Goal: Contribute content: Contribute content

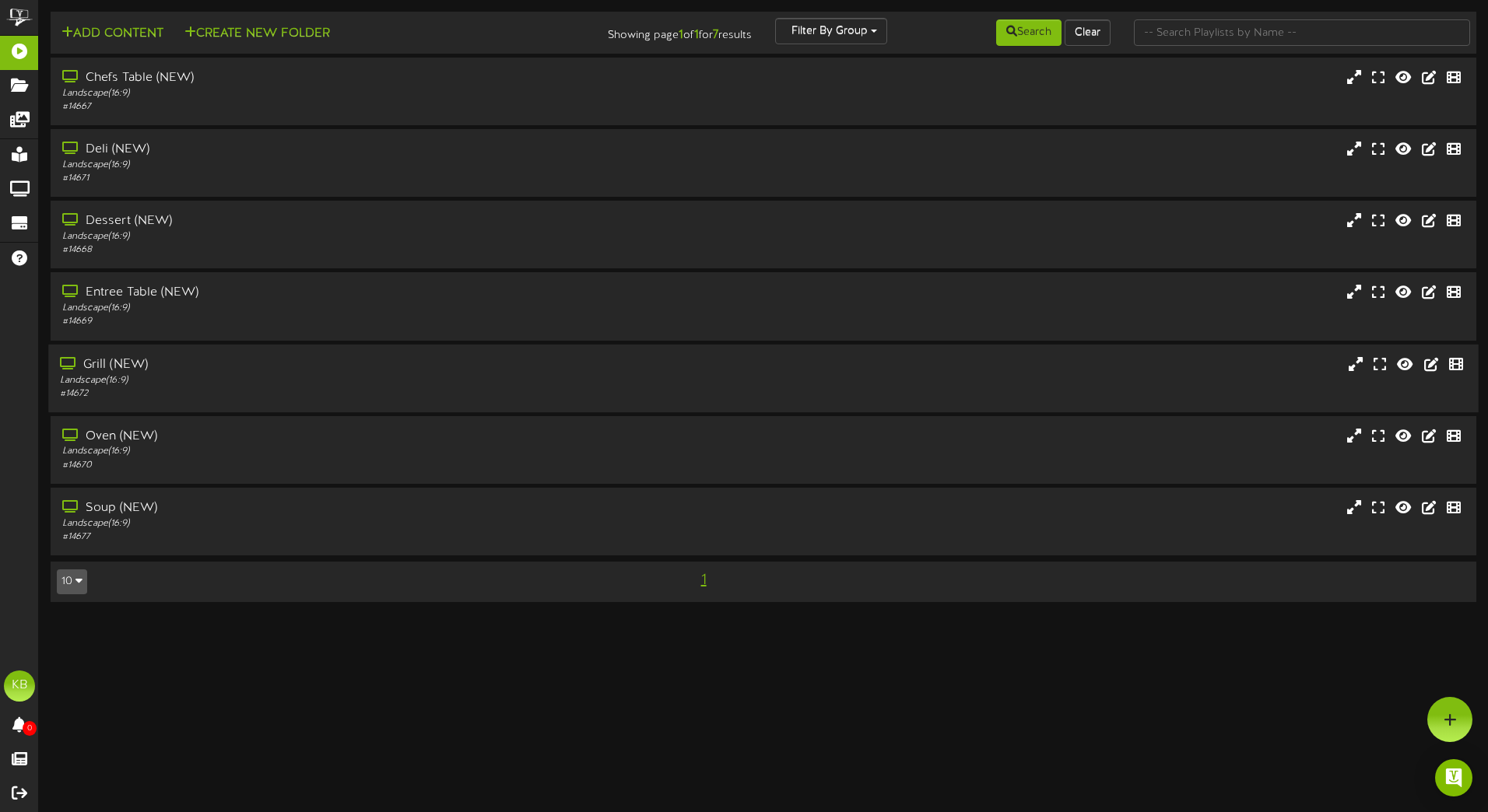
click at [275, 370] on div "Grill (NEW)" at bounding box center [346, 364] width 573 height 18
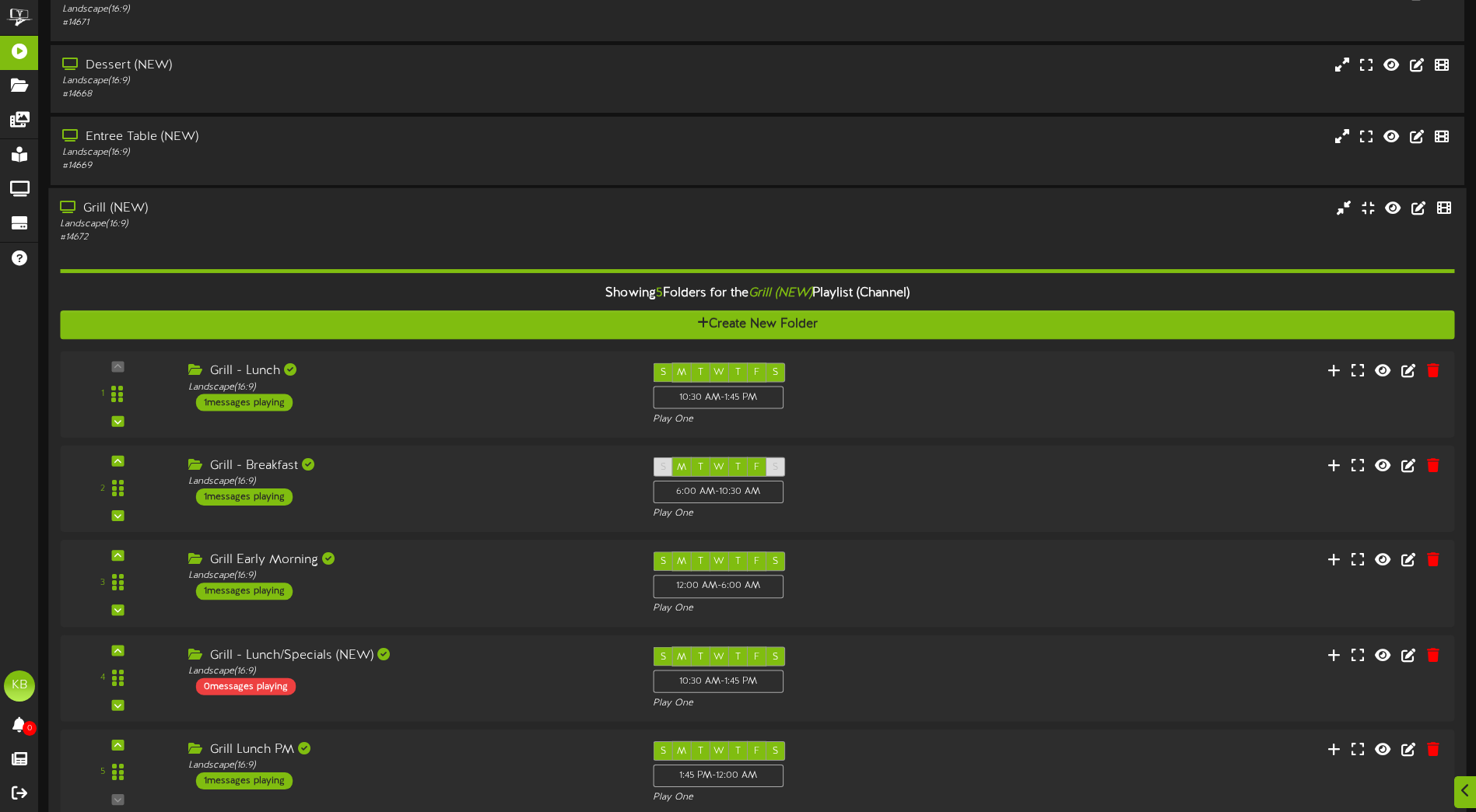
scroll to position [234, 0]
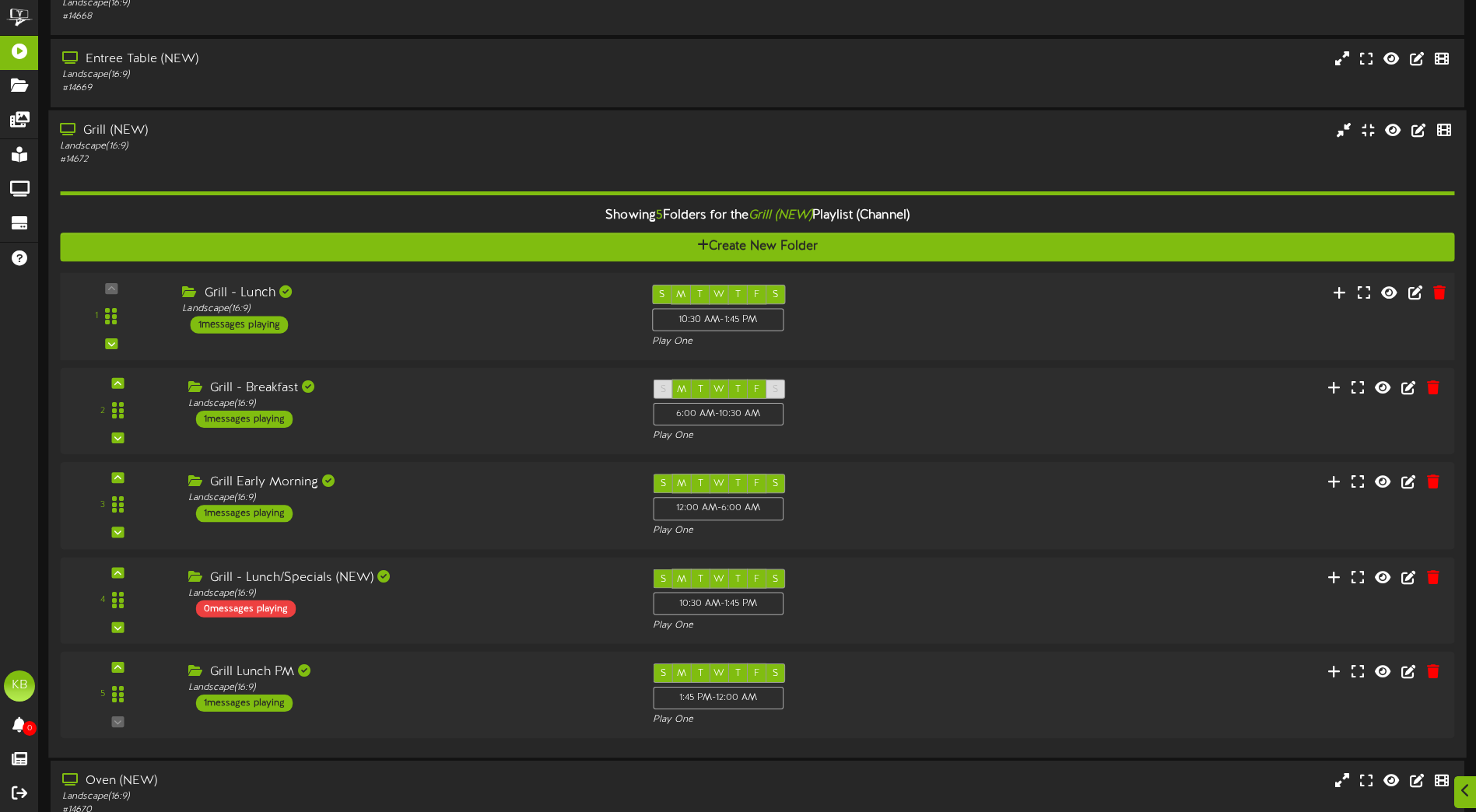
click at [493, 288] on div "Grill - Lunch" at bounding box center [405, 292] width 446 height 18
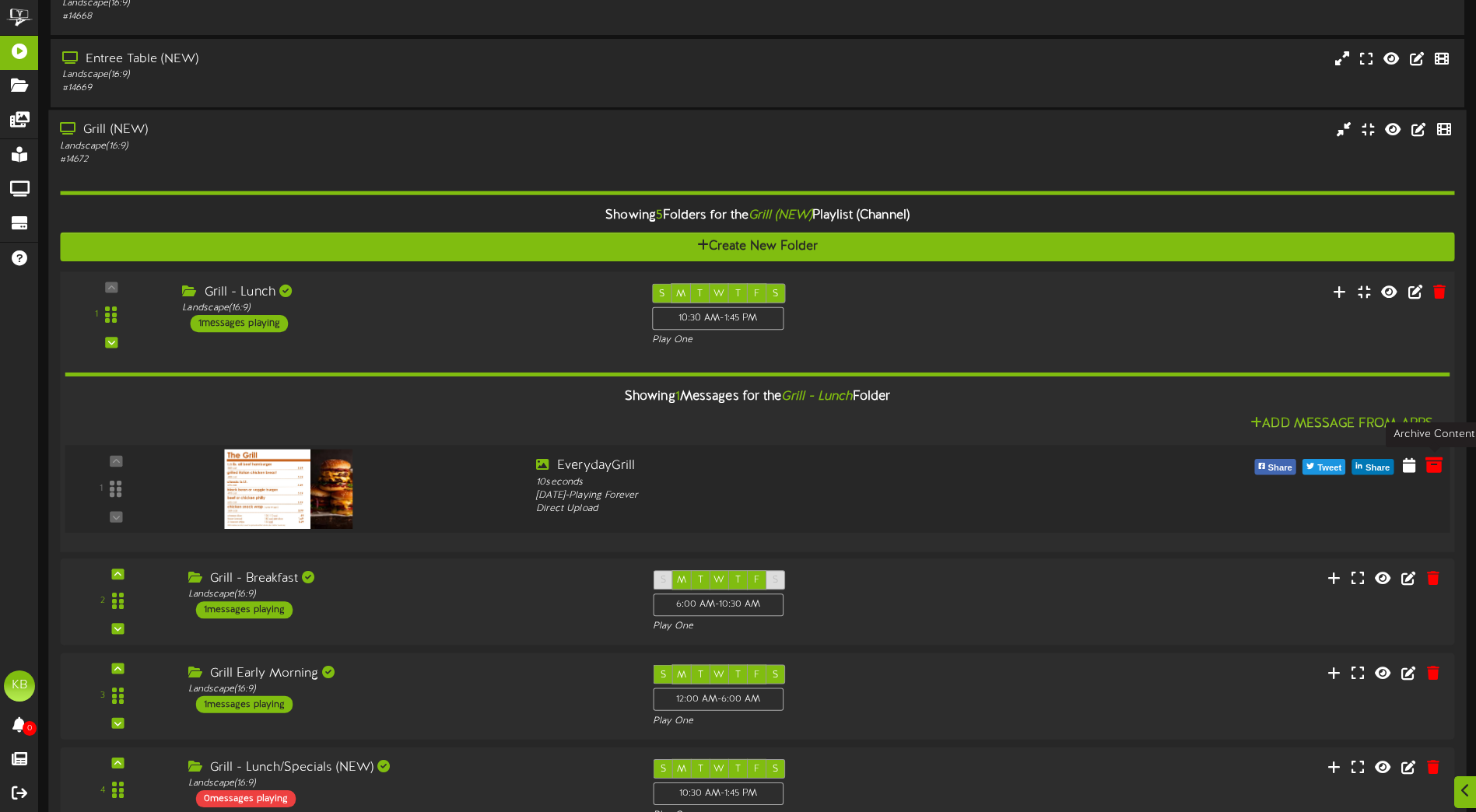
click at [1432, 463] on icon at bounding box center [1434, 464] width 17 height 17
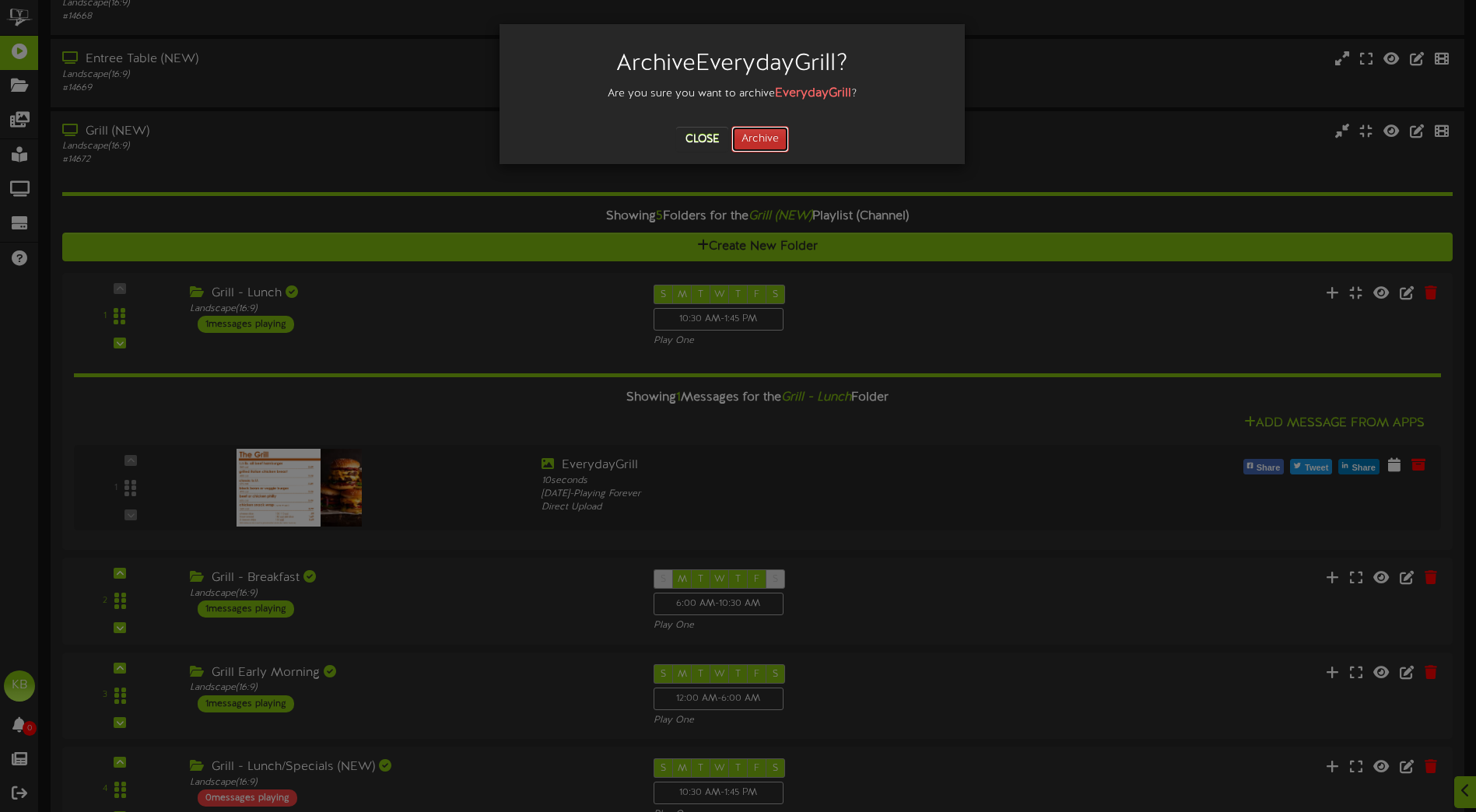
click at [763, 143] on button "Archive" at bounding box center [760, 139] width 58 height 27
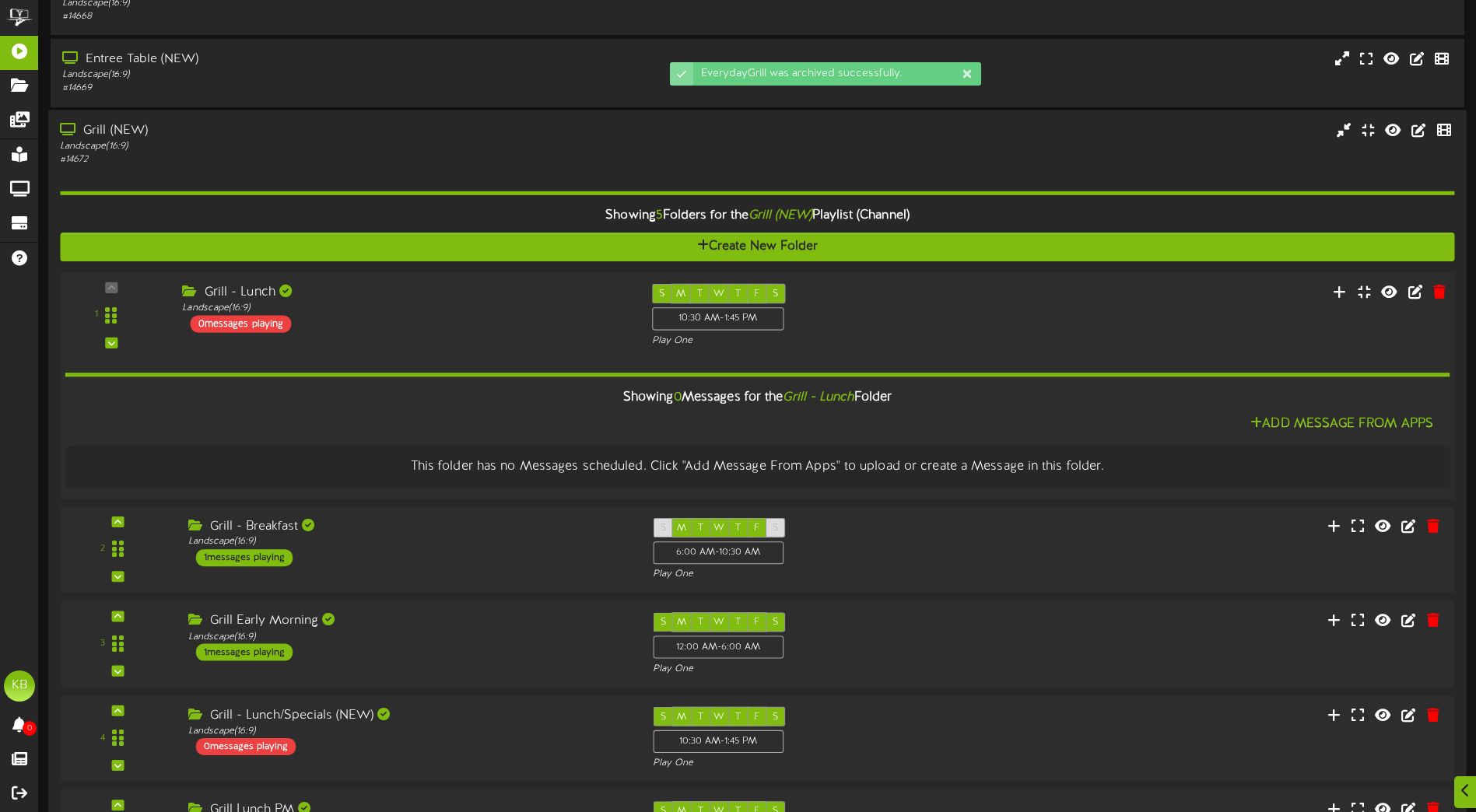
click at [459, 353] on div "Showing 0 Messages for the Grill - Lunch Folder Add Message From Apps This fold…" at bounding box center [757, 418] width 1385 height 140
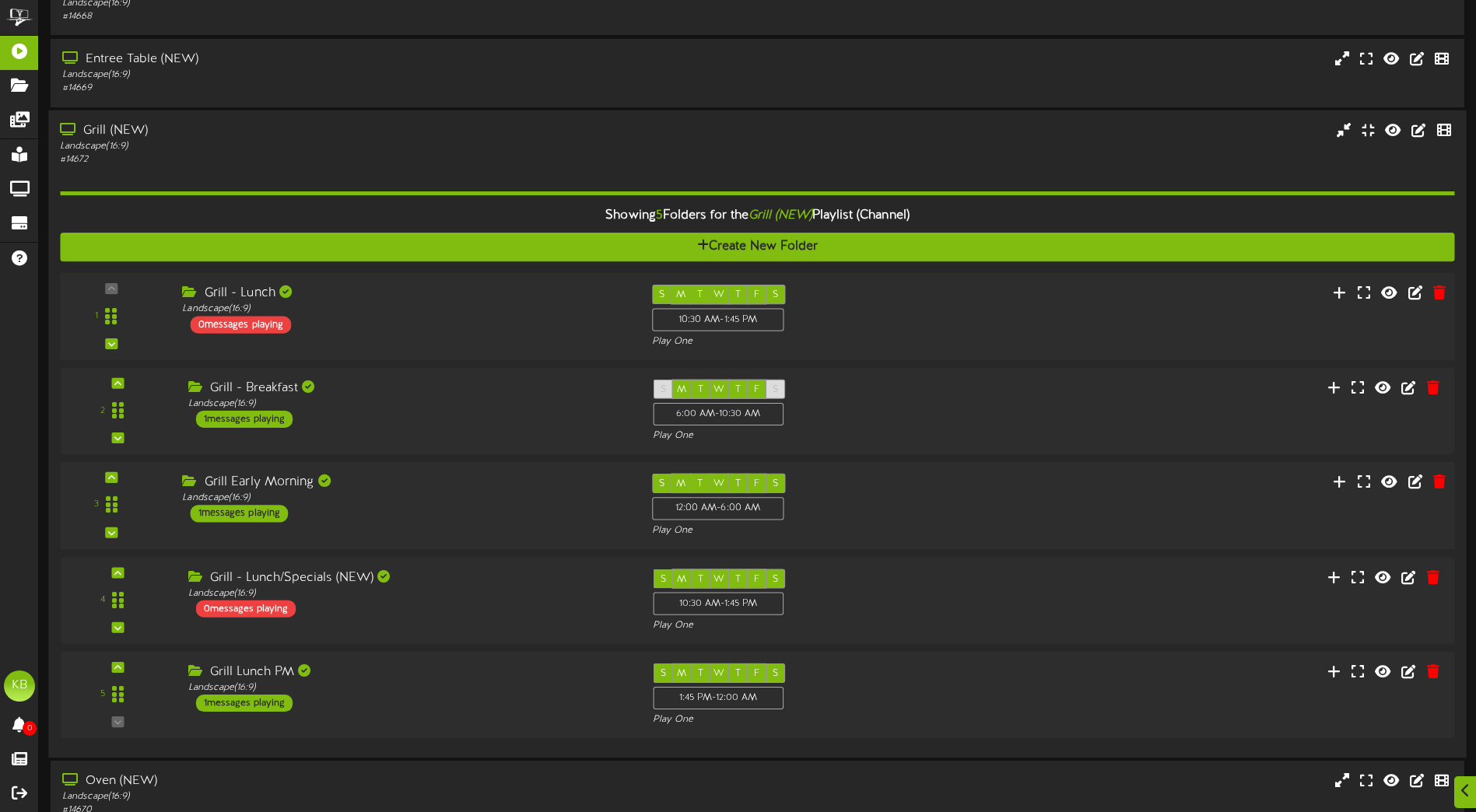
click at [462, 519] on div "Grill Early Morning Landscape ( 16:9 ) 1 messages playing" at bounding box center [405, 498] width 469 height 49
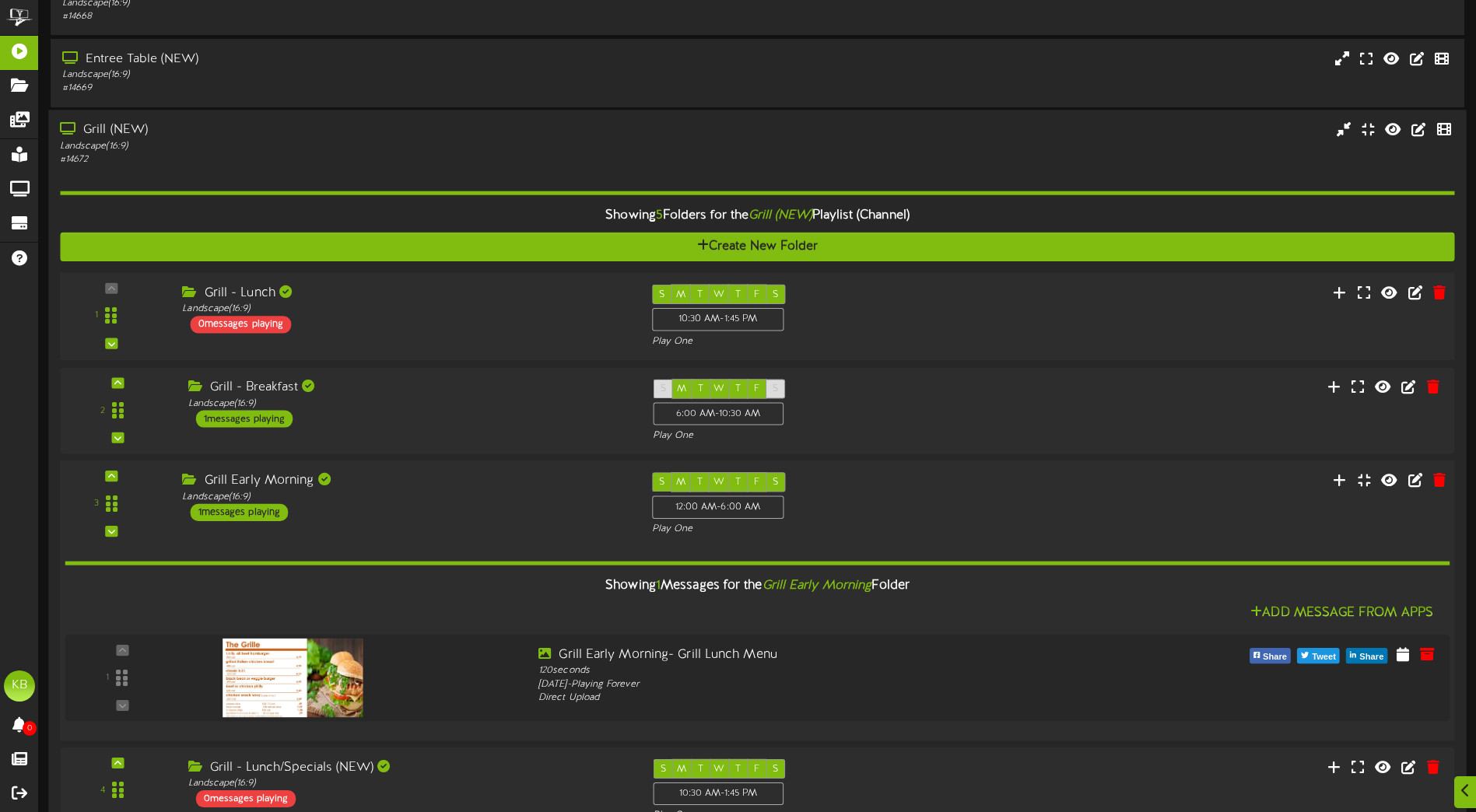
click at [462, 519] on div "Grill Early Morning Landscape ( 16:9 ) 1 messages playing" at bounding box center [405, 496] width 469 height 49
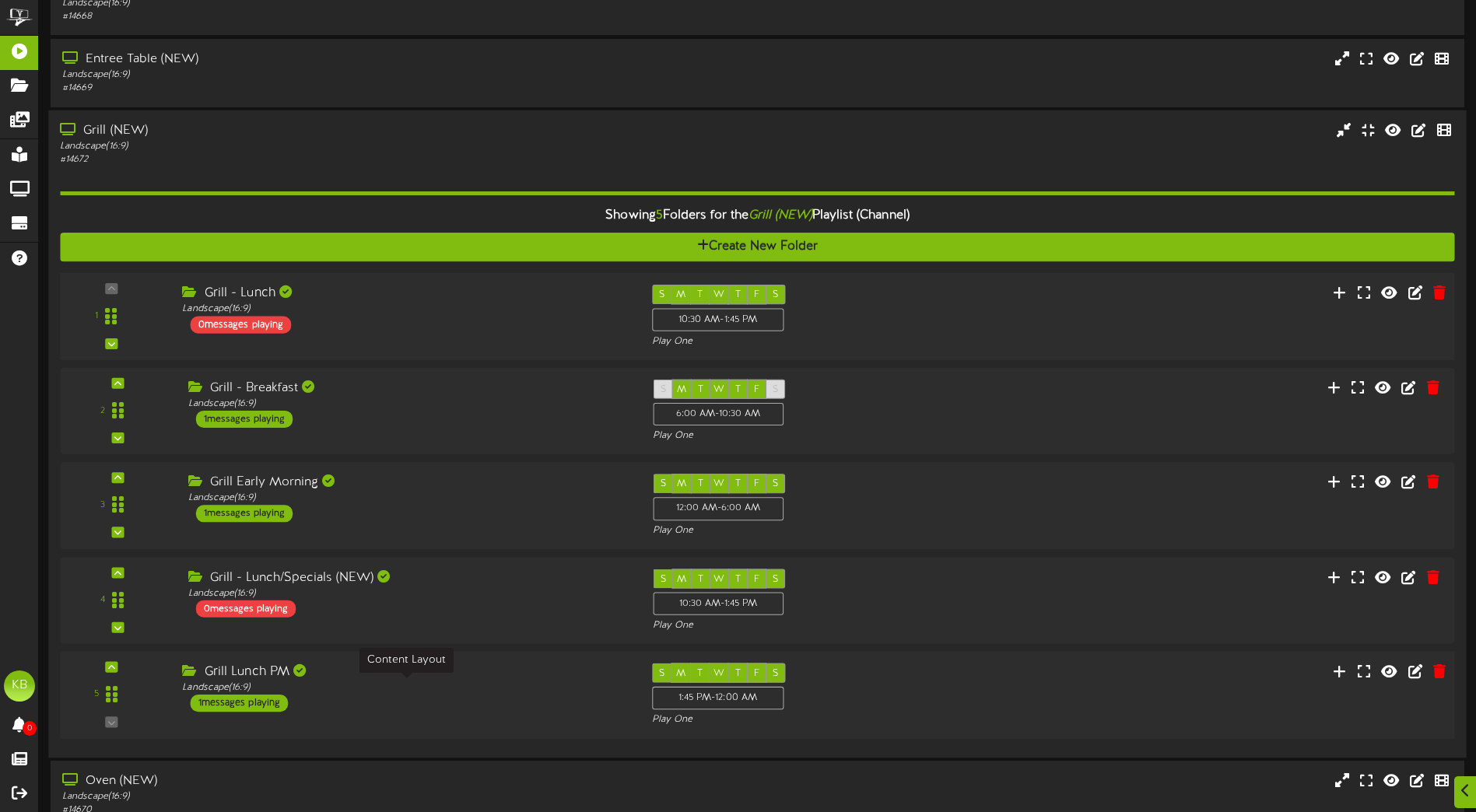
click at [481, 687] on div "Landscape ( 16:9 )" at bounding box center [405, 687] width 446 height 13
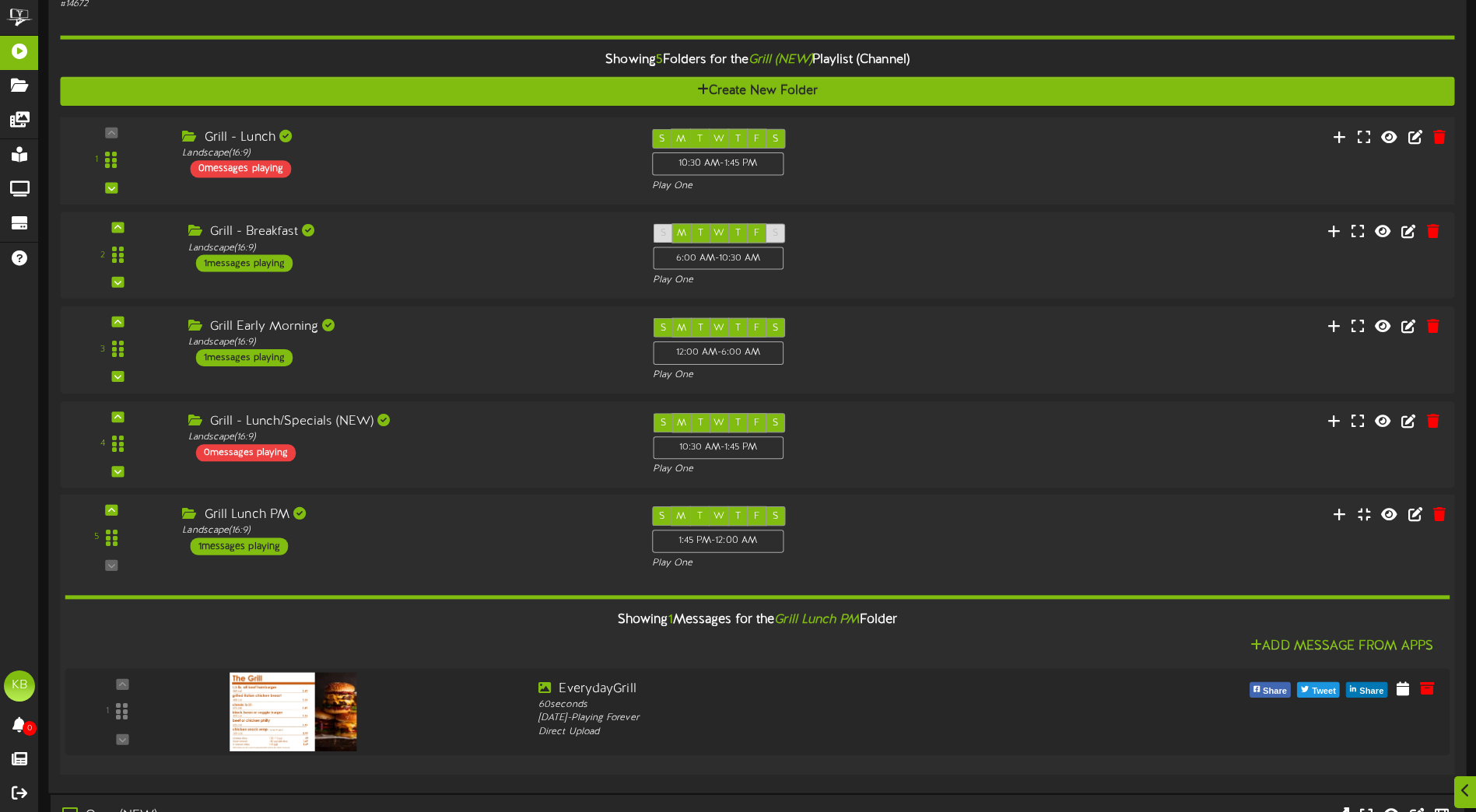
scroll to position [574, 0]
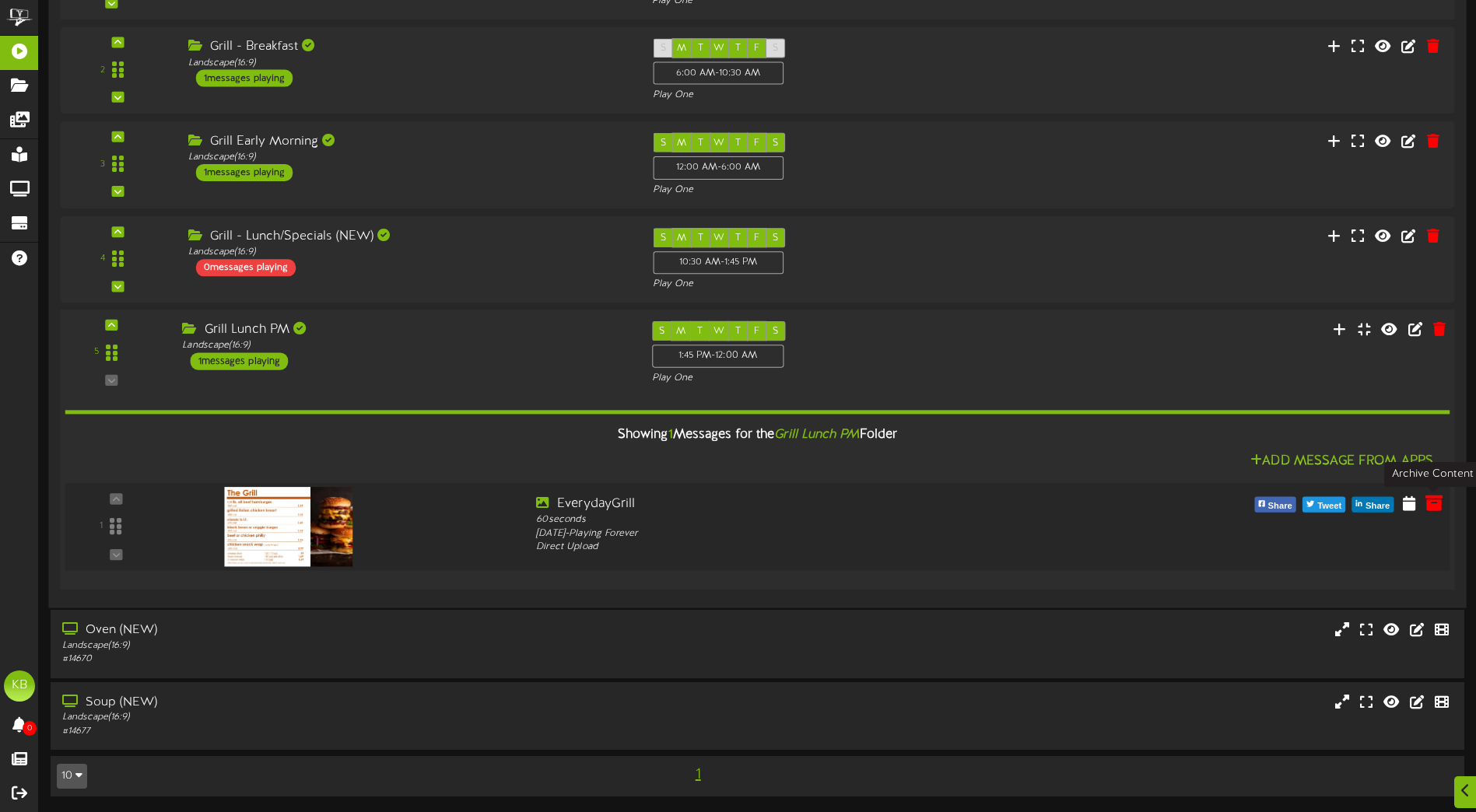
click at [1433, 506] on icon at bounding box center [1434, 502] width 17 height 17
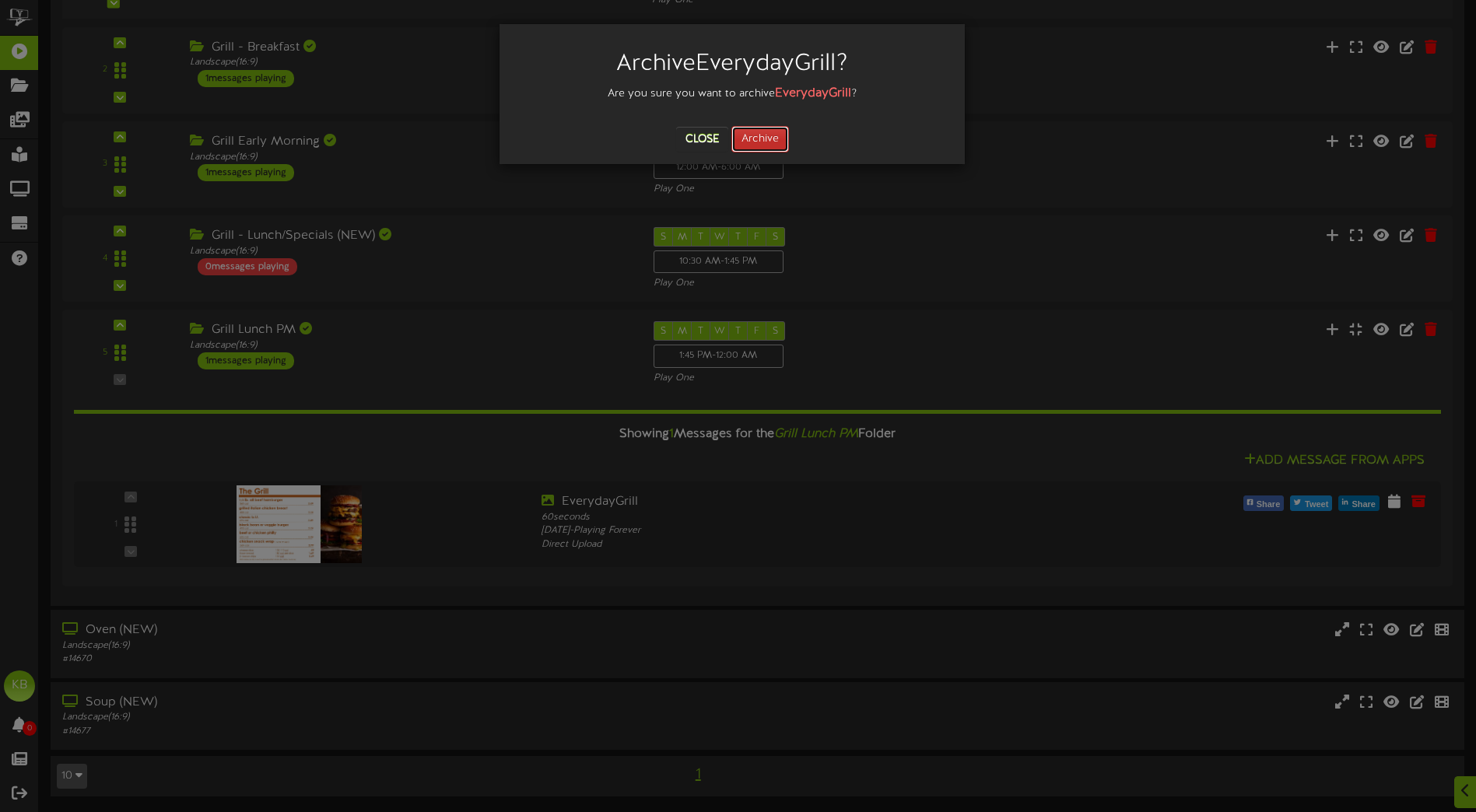
click at [767, 147] on button "Archive" at bounding box center [760, 139] width 58 height 27
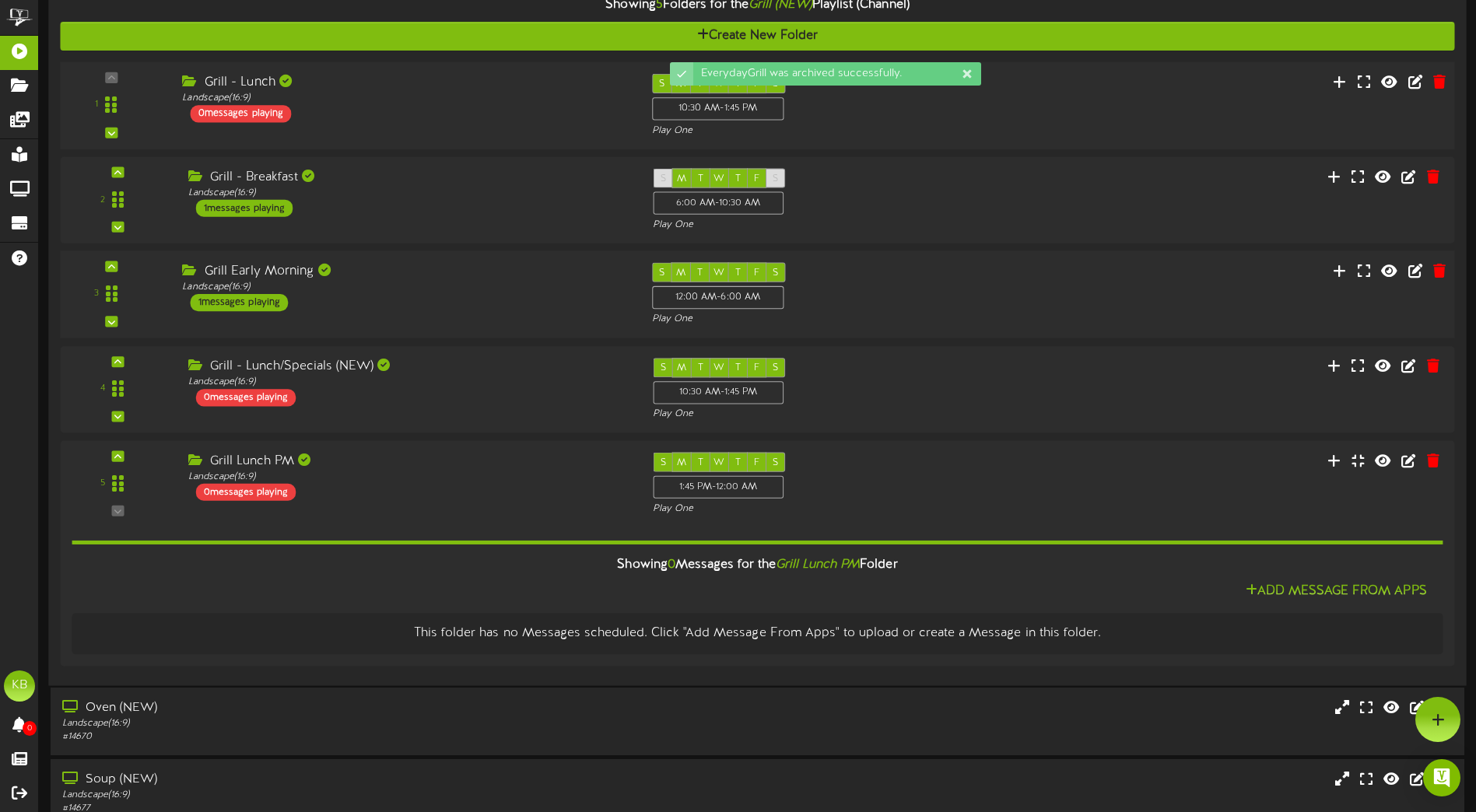
scroll to position [289, 0]
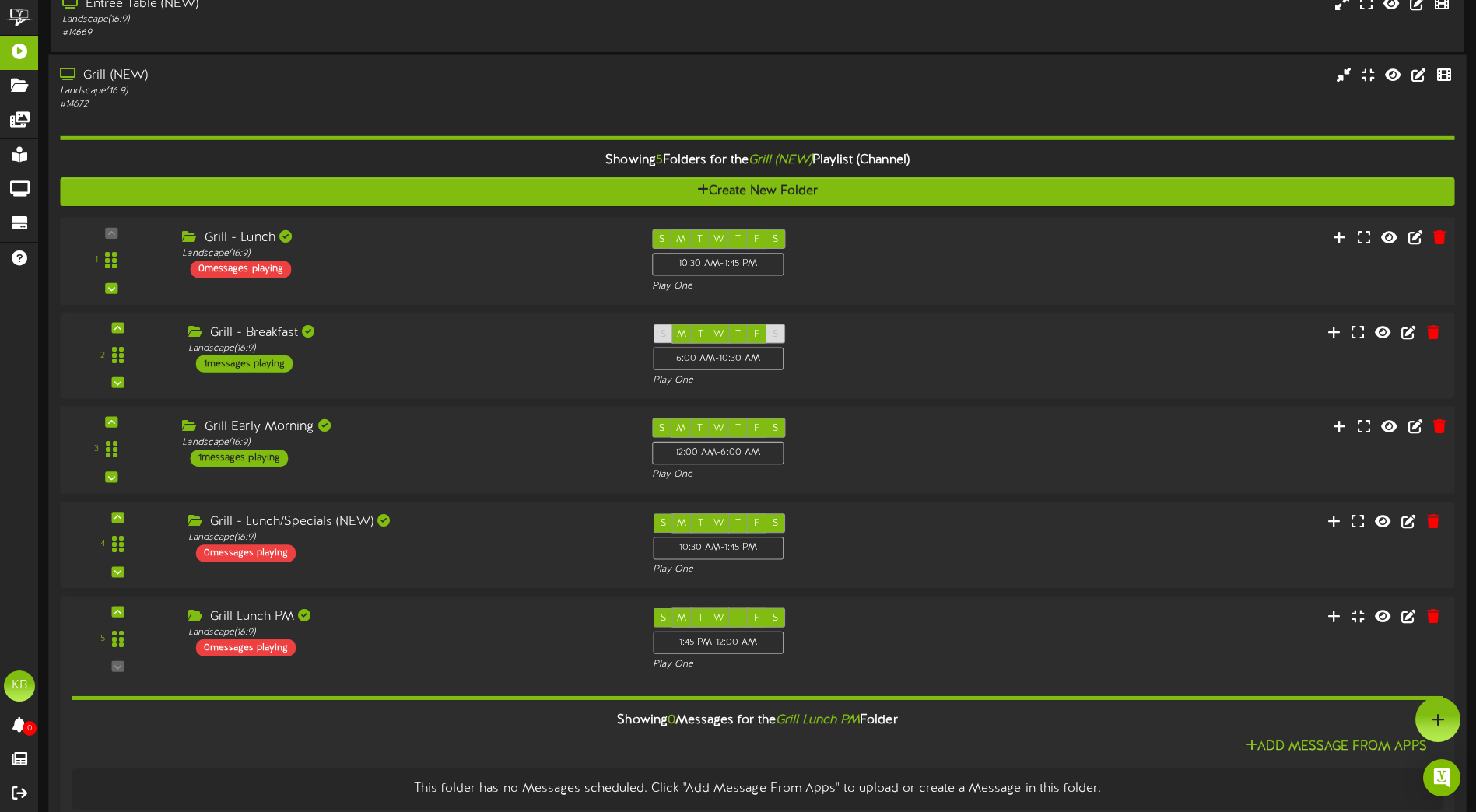
click at [508, 434] on div "Grill Early Morning" at bounding box center [405, 426] width 446 height 18
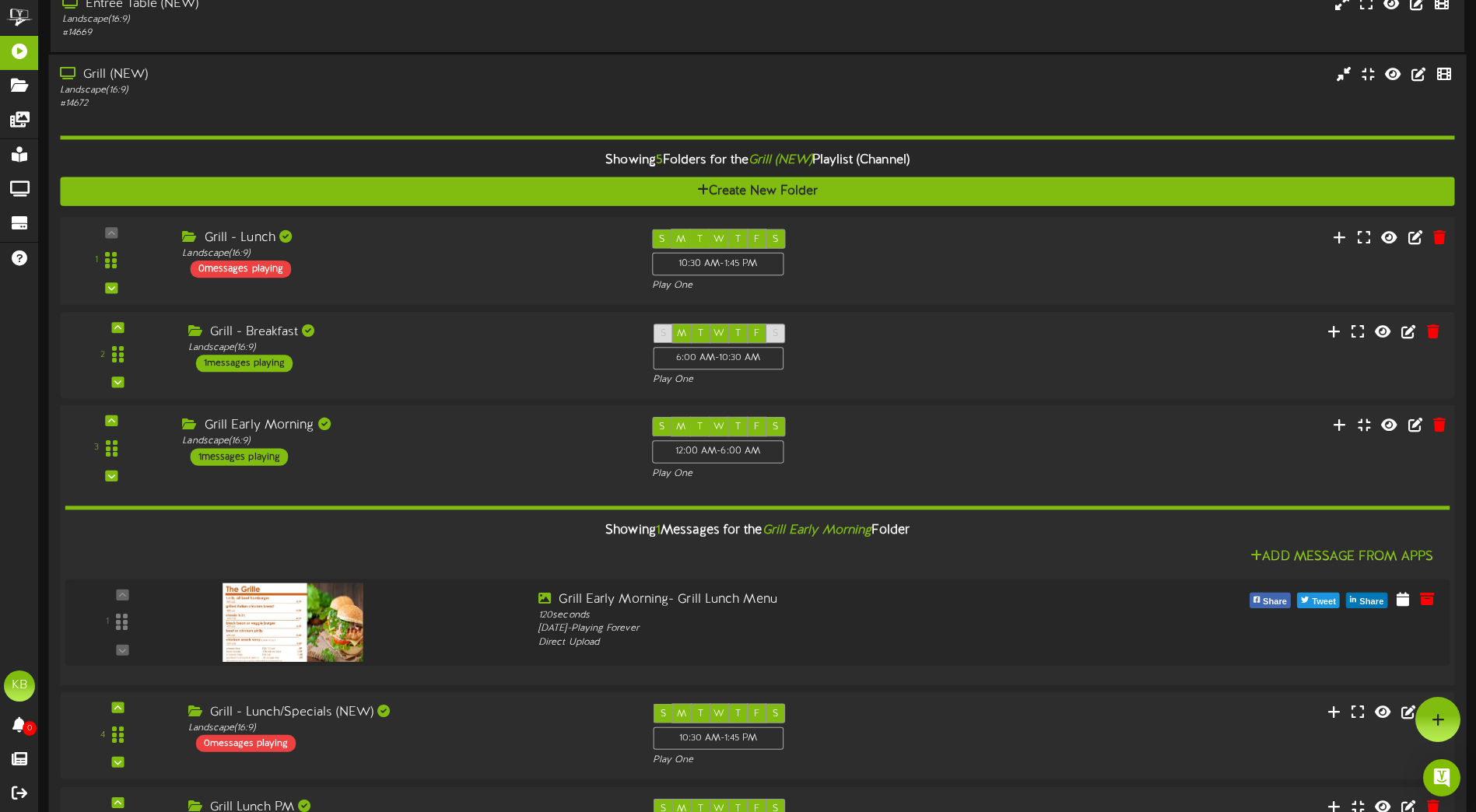
scroll to position [366, 0]
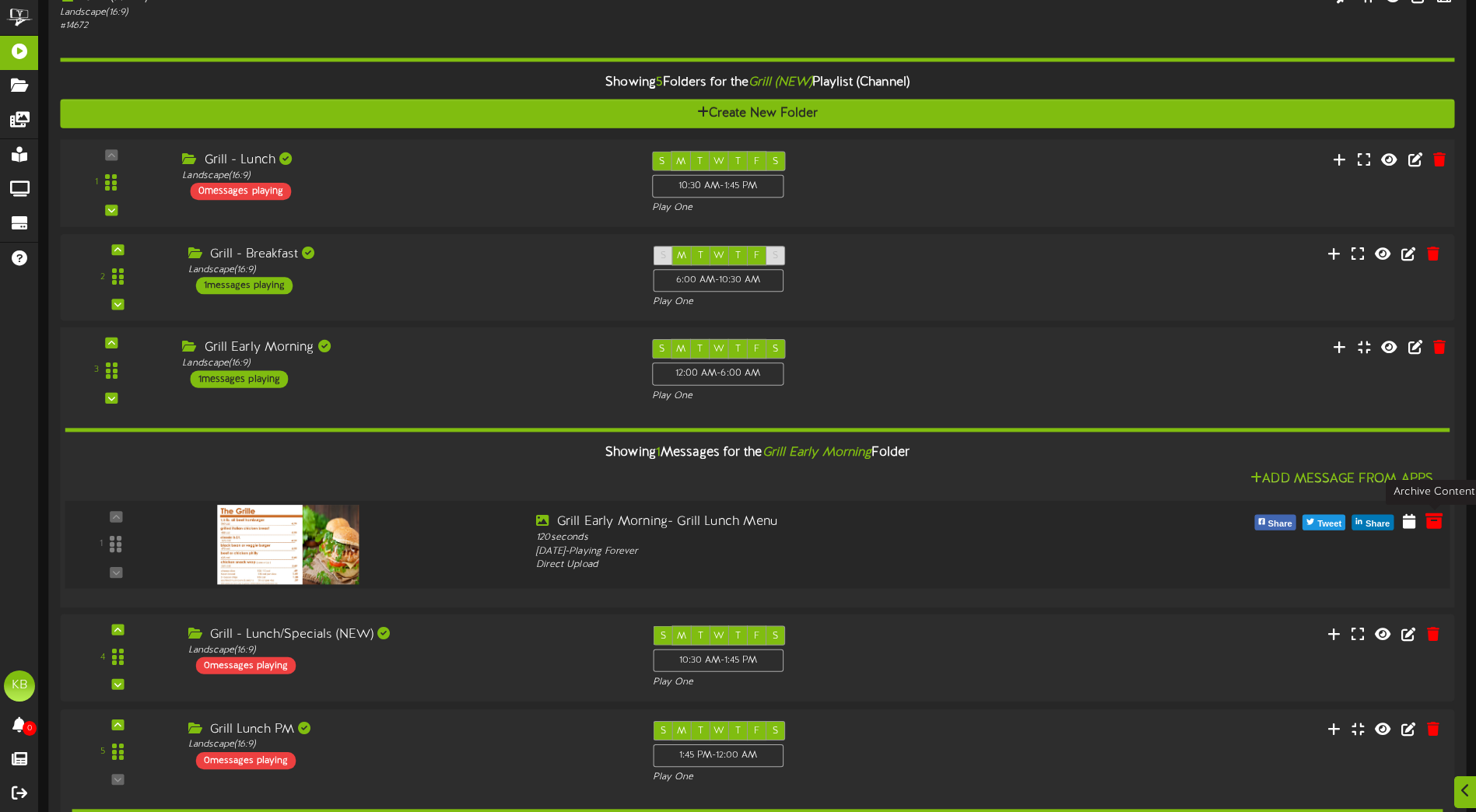
click at [1439, 520] on icon at bounding box center [1434, 521] width 17 height 17
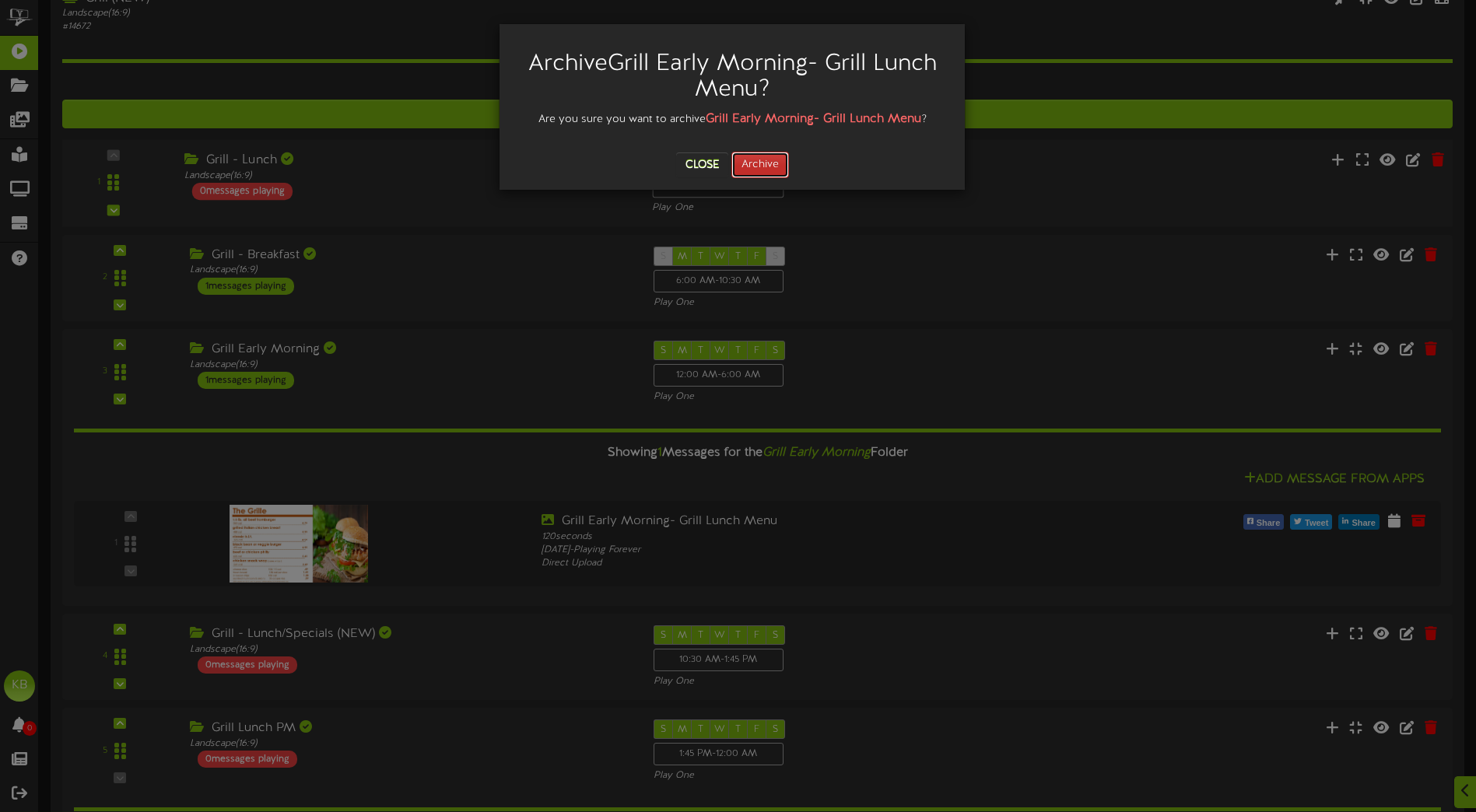
click at [754, 160] on button "Archive" at bounding box center [760, 164] width 58 height 27
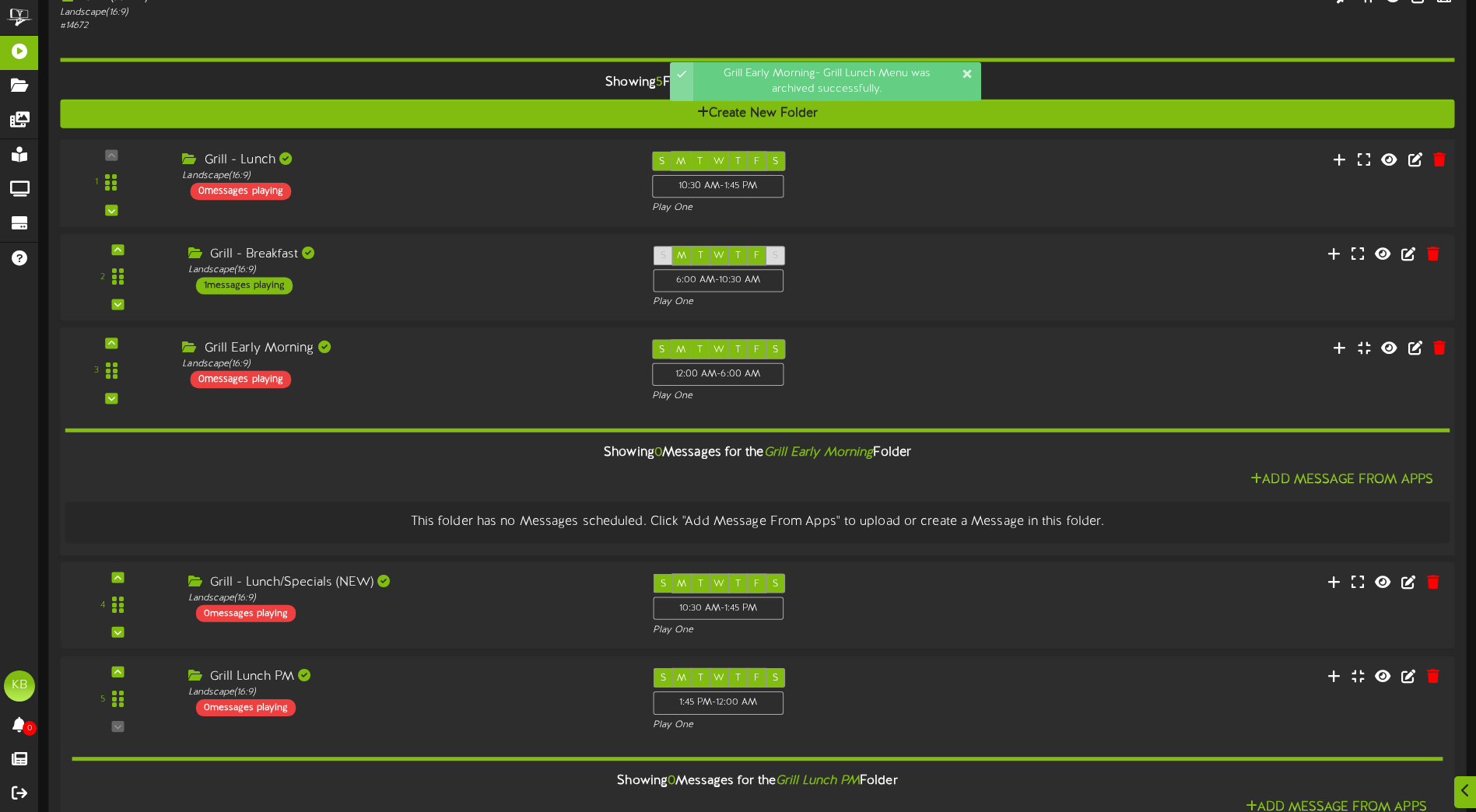
click at [530, 407] on div "Showing 0 Messages for the Grill Early Morning Folder Add Message From Apps Thi…" at bounding box center [757, 473] width 1385 height 140
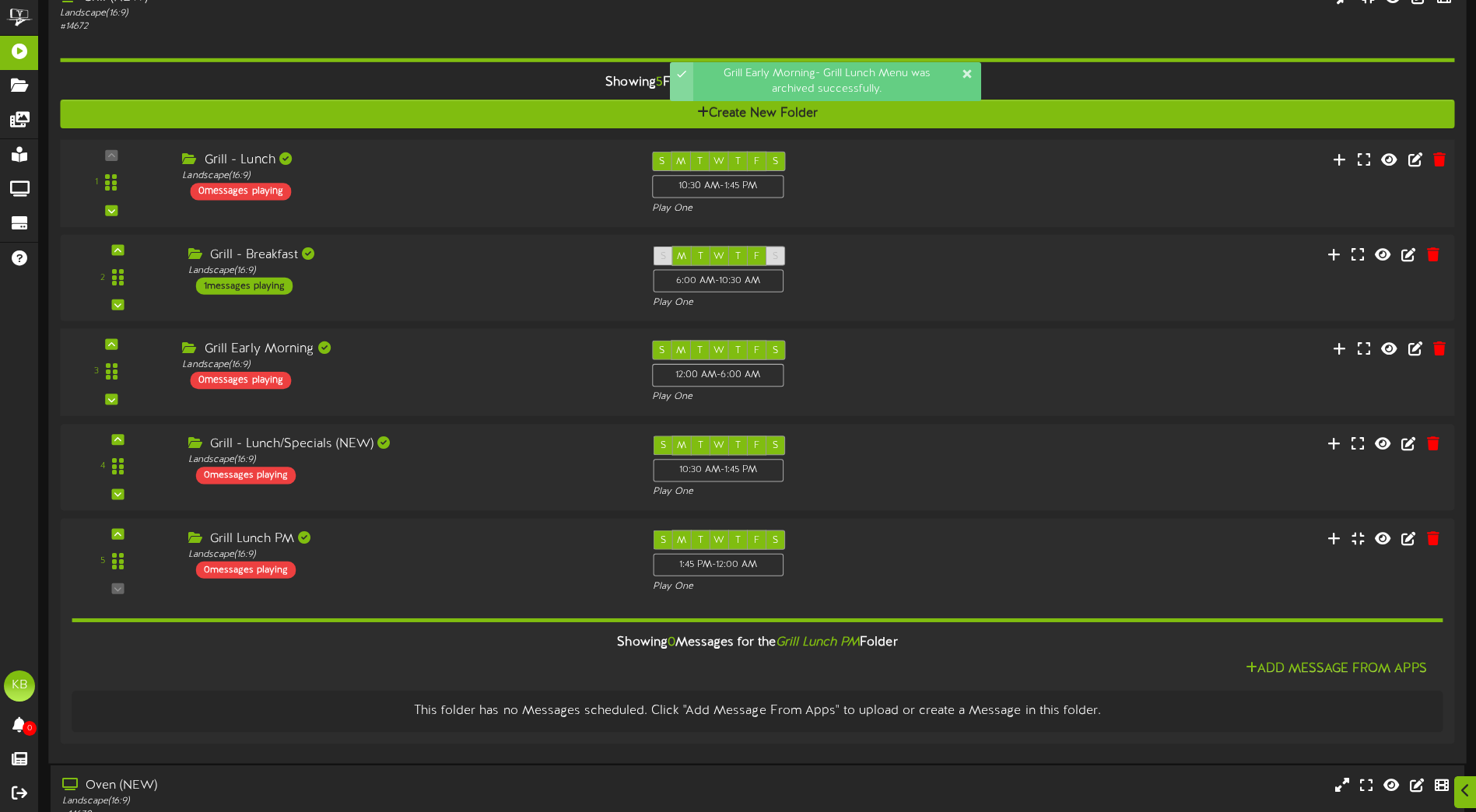
scroll to position [133, 0]
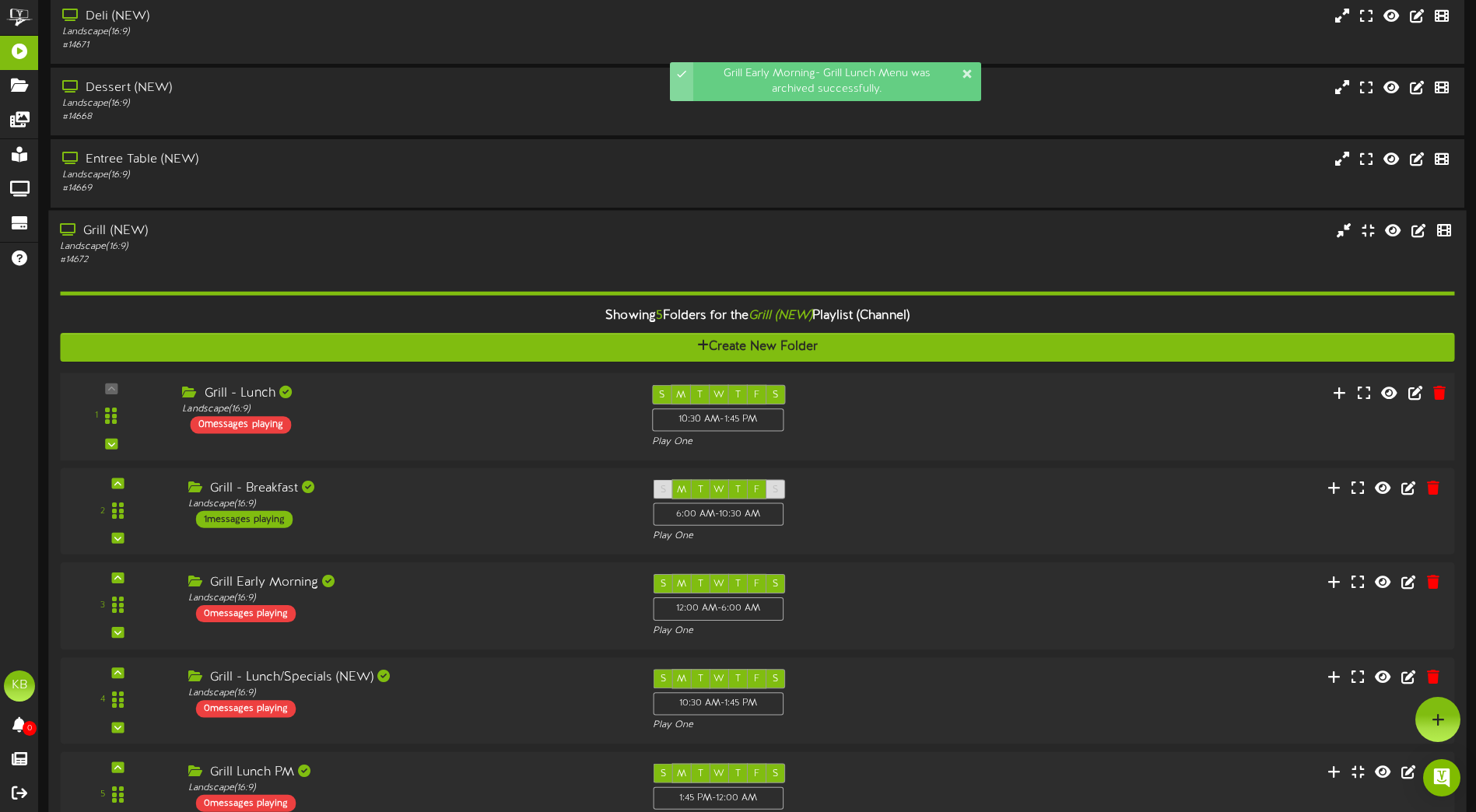
click at [362, 240] on div "Landscape ( 16:9 )" at bounding box center [344, 246] width 567 height 13
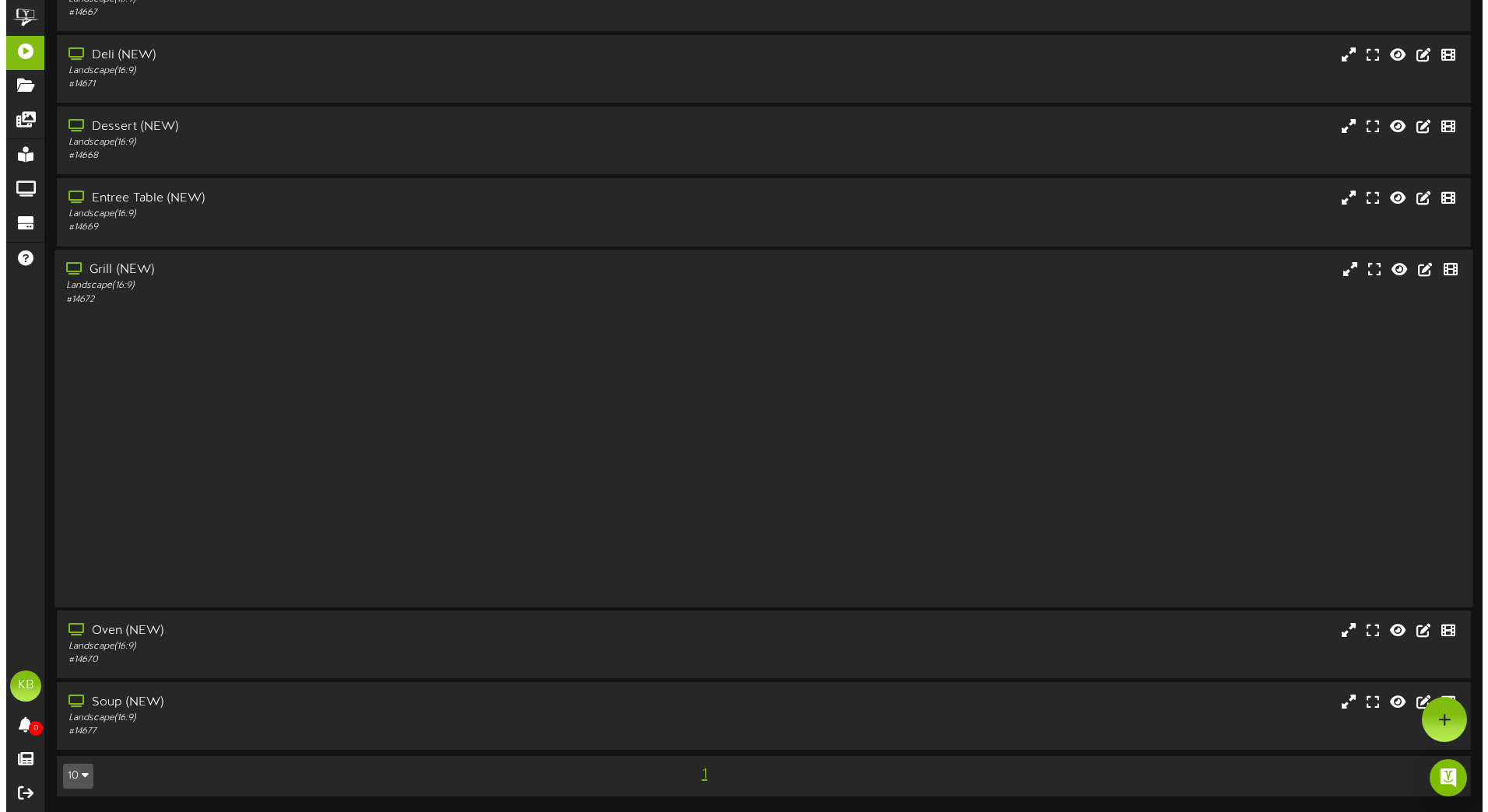
scroll to position [0, 0]
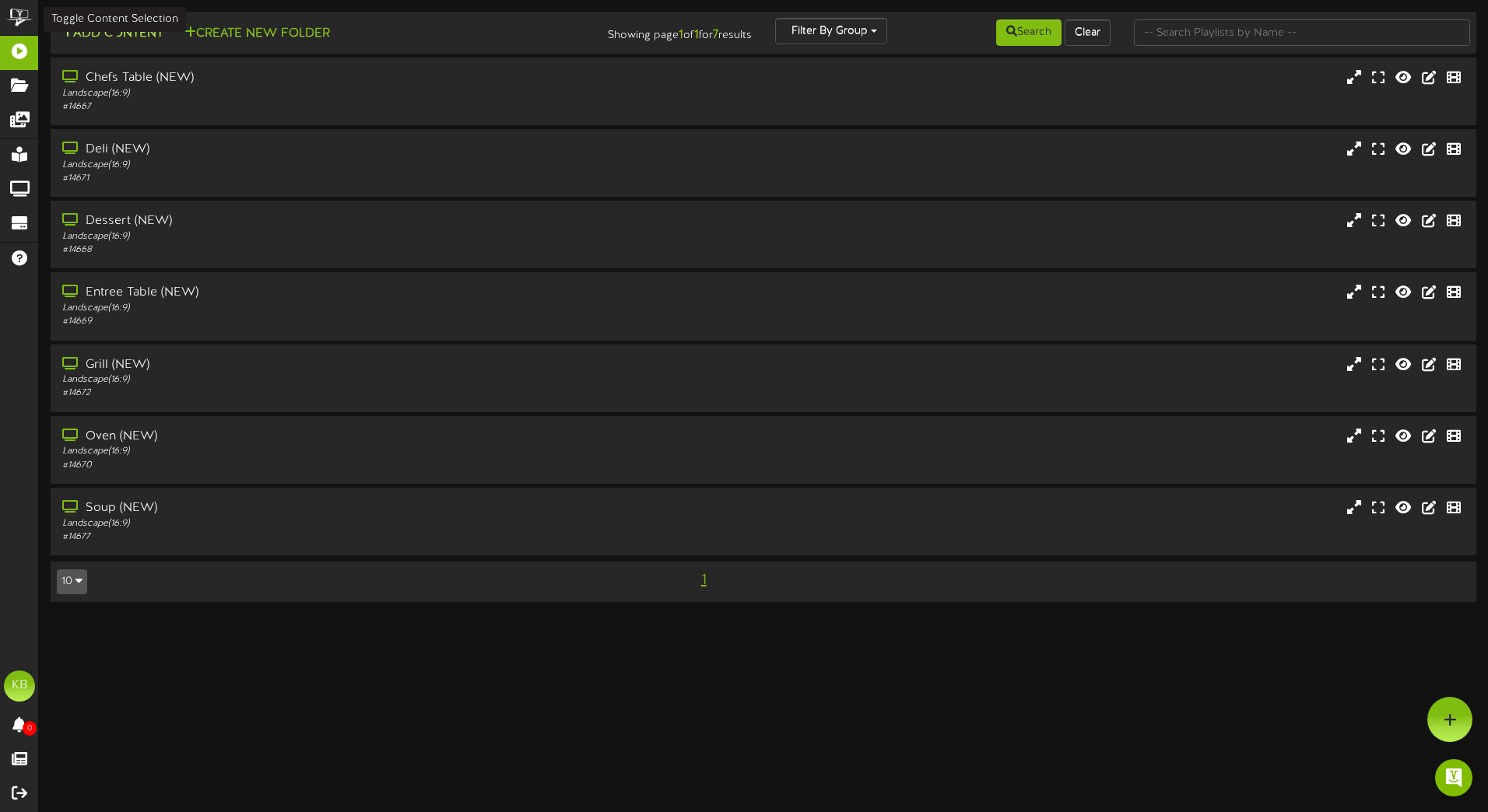
click at [139, 37] on button "Add Content" at bounding box center [112, 34] width 111 height 20
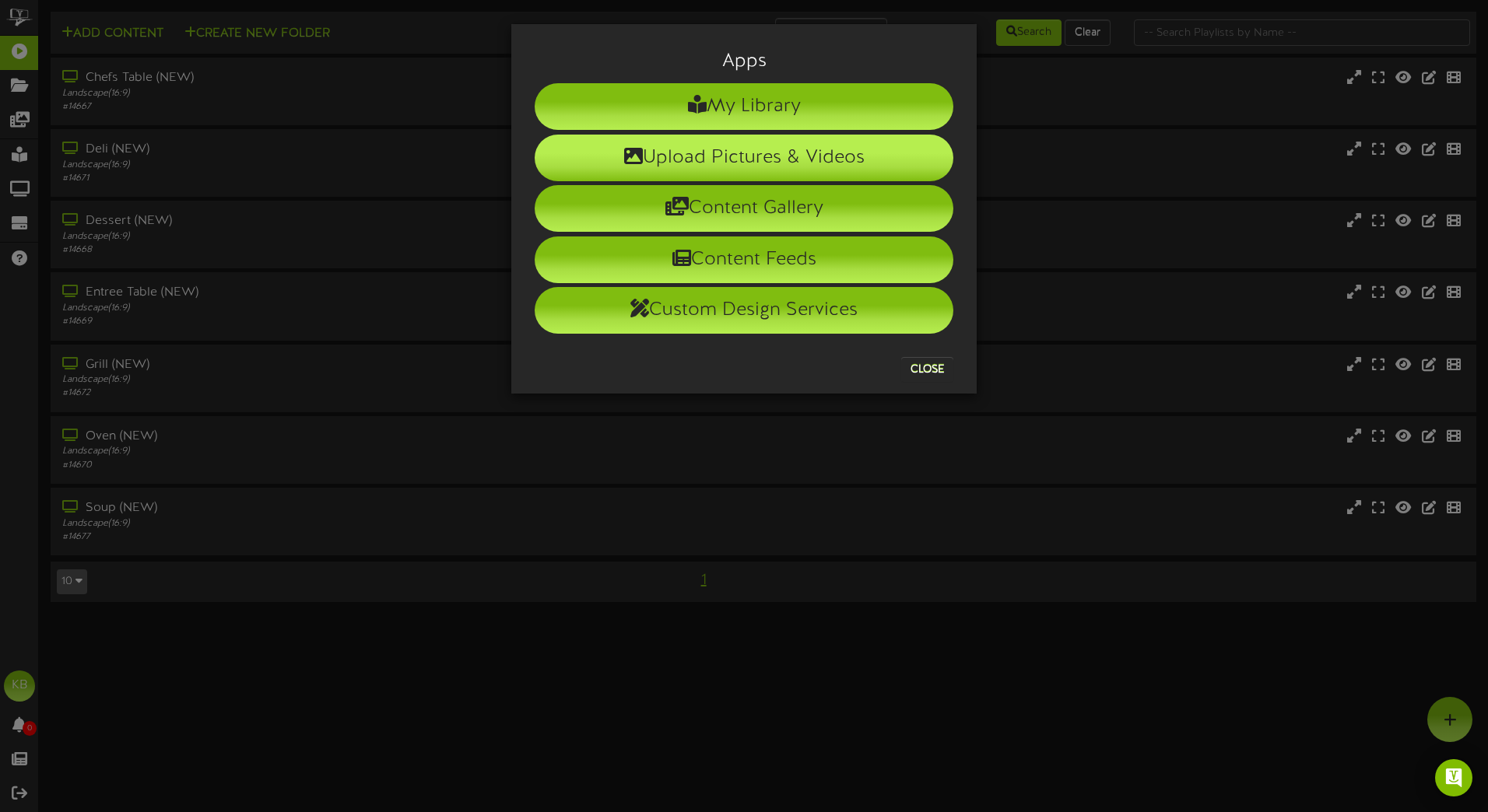
click at [723, 146] on li "Upload Pictures & Videos" at bounding box center [744, 158] width 419 height 46
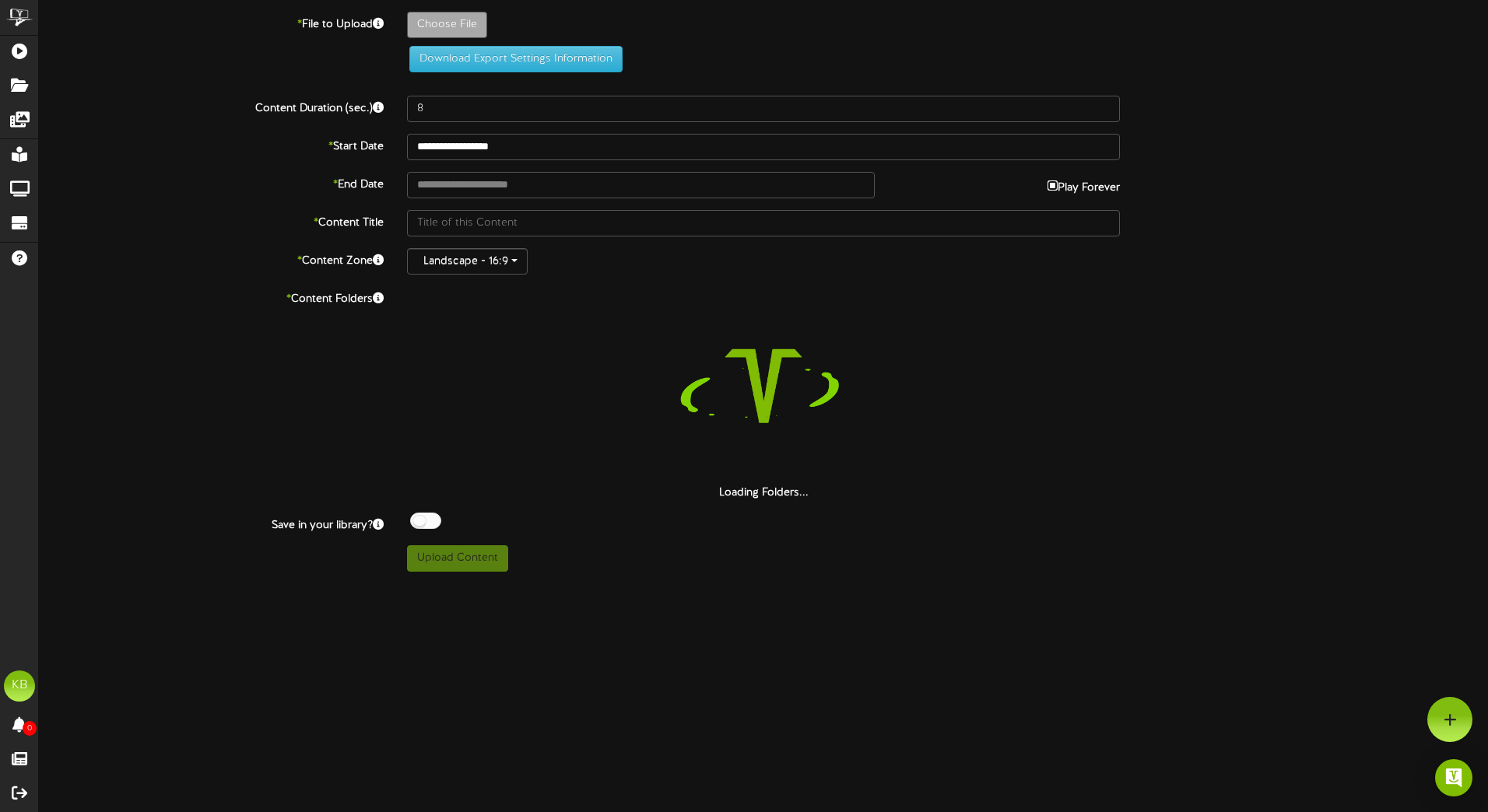
type input "**********"
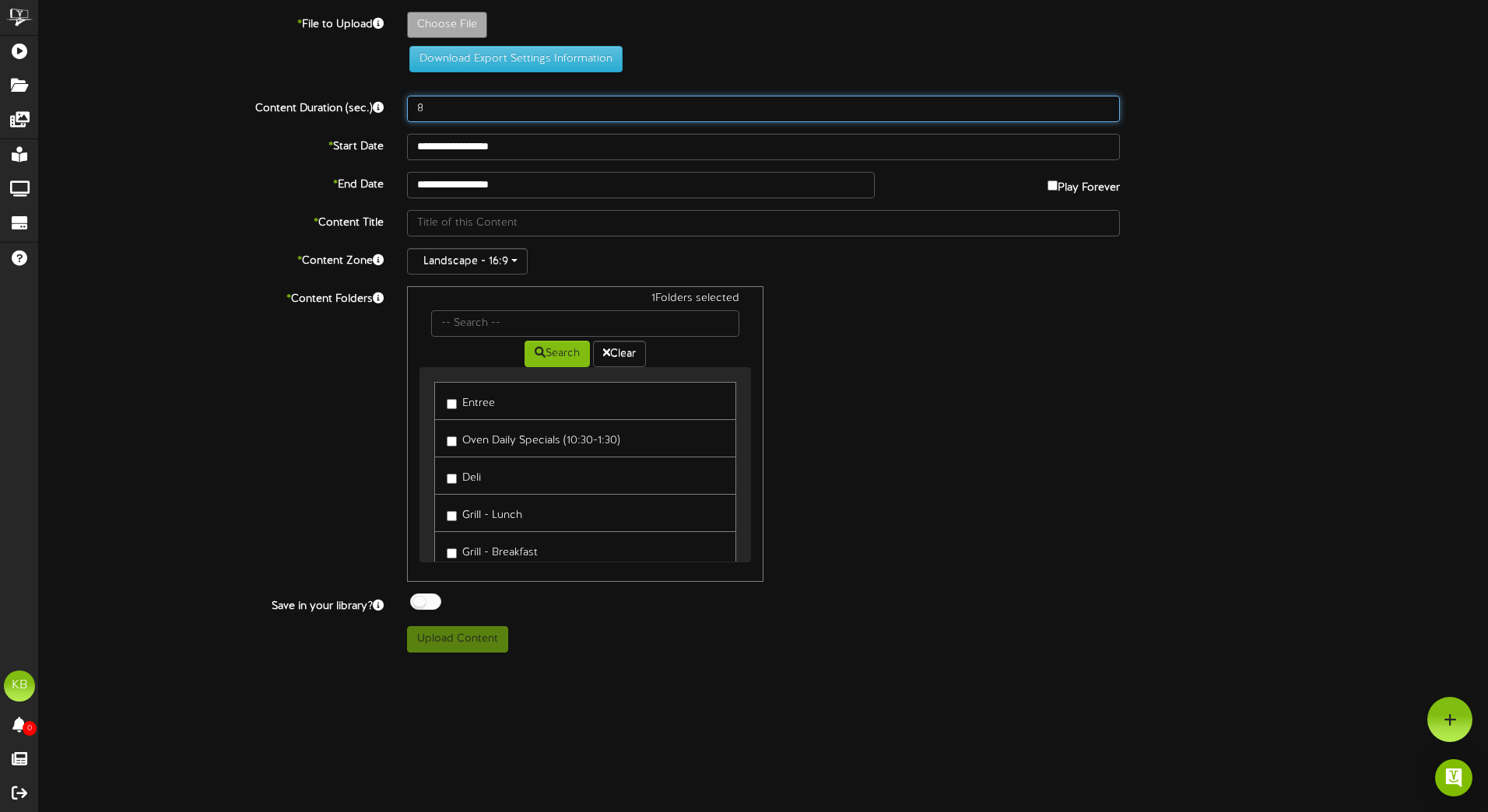
drag, startPoint x: 456, startPoint y: 113, endPoint x: 358, endPoint y: 95, distance: 99.6
click at [358, 95] on div "**********" at bounding box center [762, 333] width 1448 height 641
type input "10"
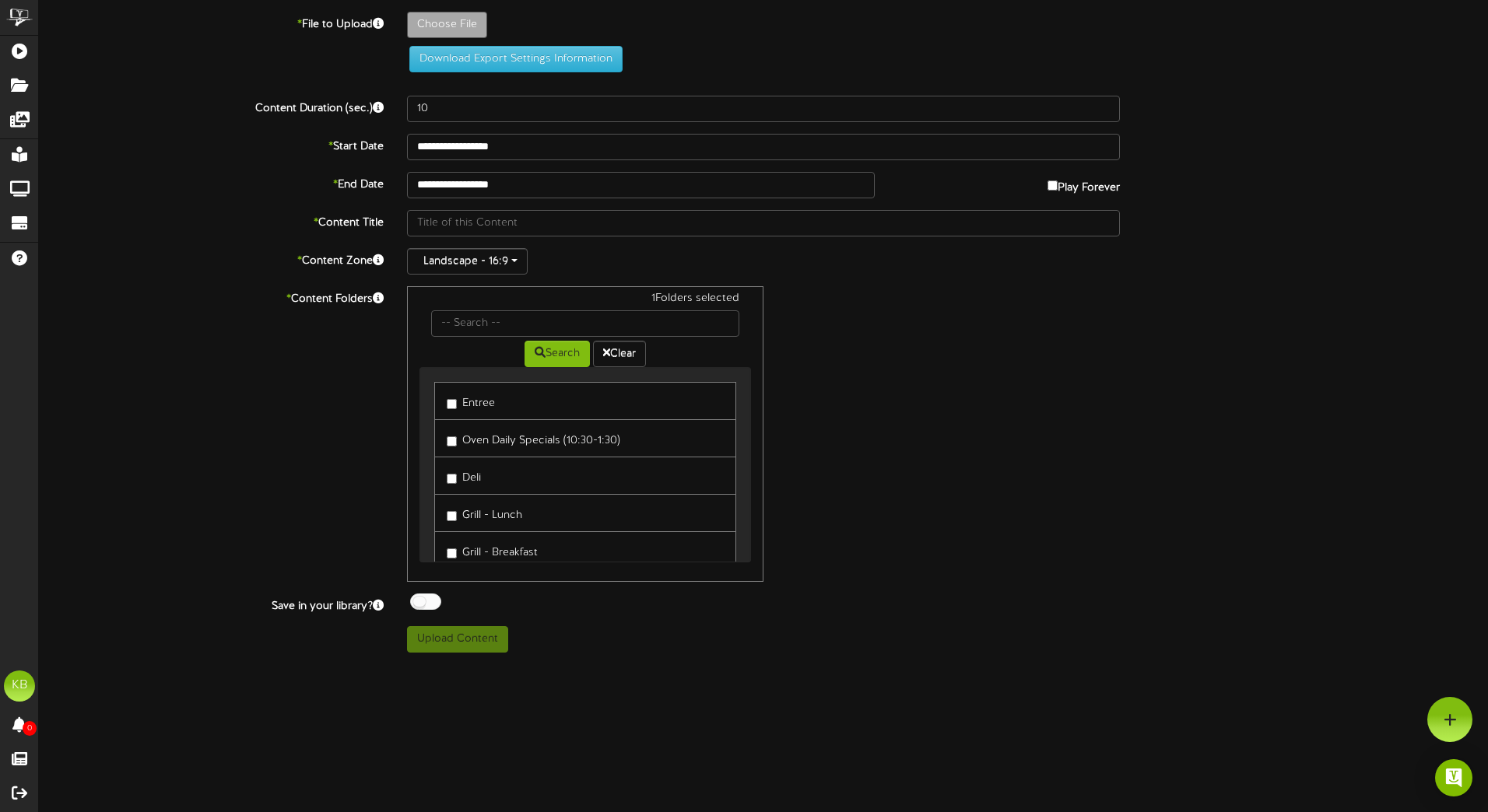
click at [939, 321] on div "1 Folders selected Search Clear Entree Oven Daily Specials (10:30-1:30) Deli Gr…" at bounding box center [763, 434] width 736 height 296
type input "**********"
type input "EverydayGrill"
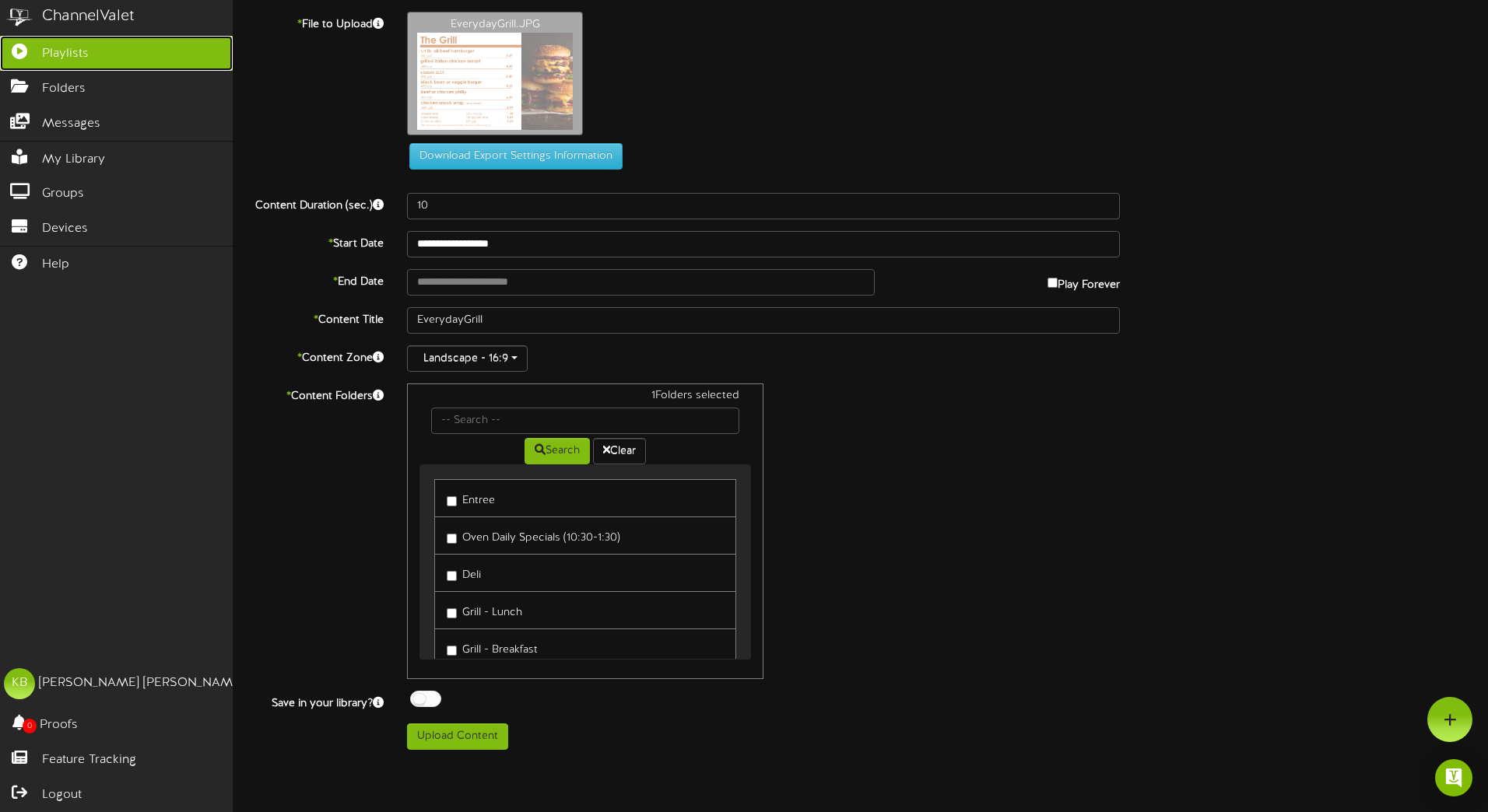
click at [17, 45] on icon at bounding box center [19, 50] width 39 height 12
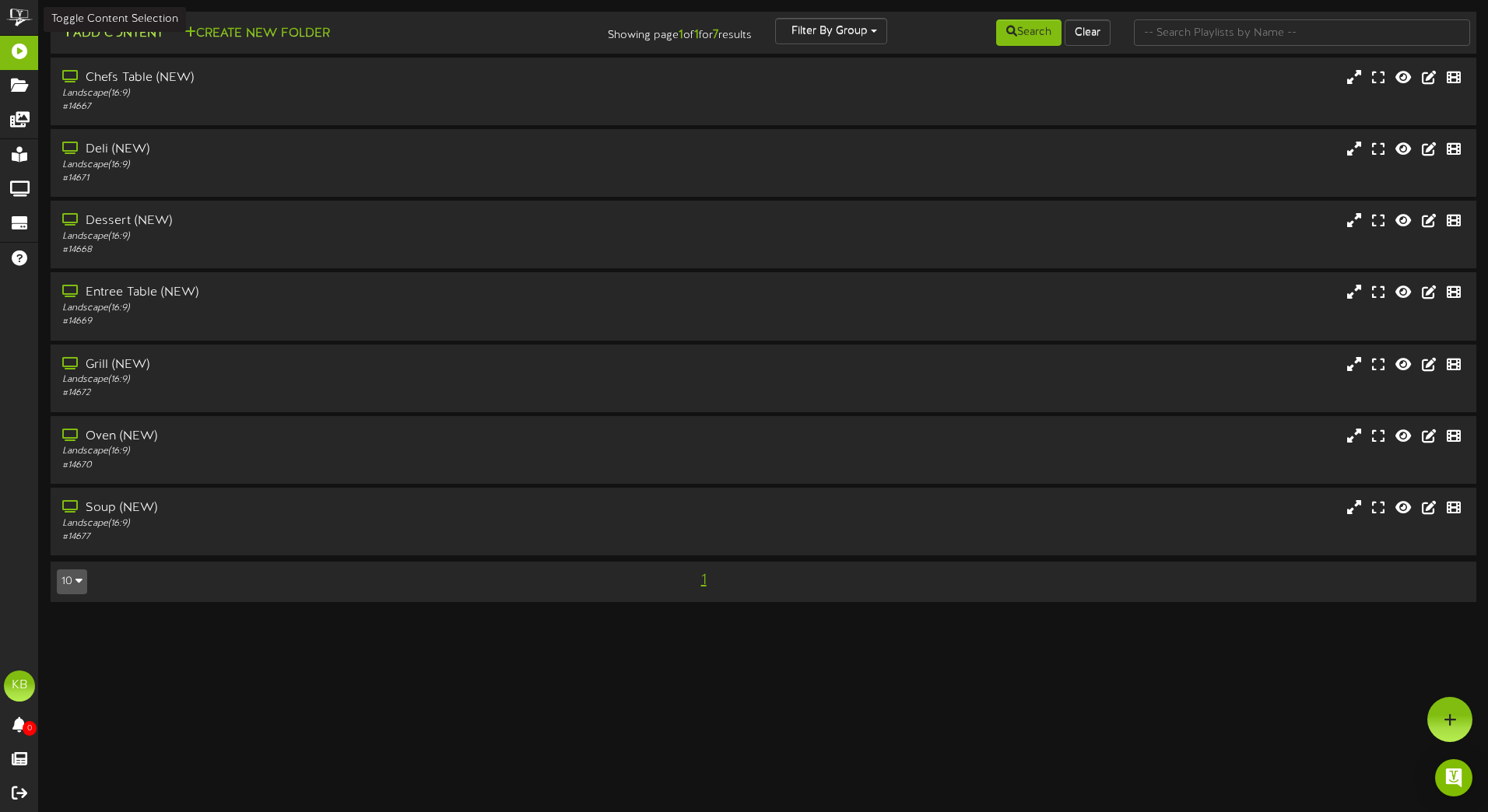
click at [145, 32] on button "Add Content" at bounding box center [112, 34] width 111 height 20
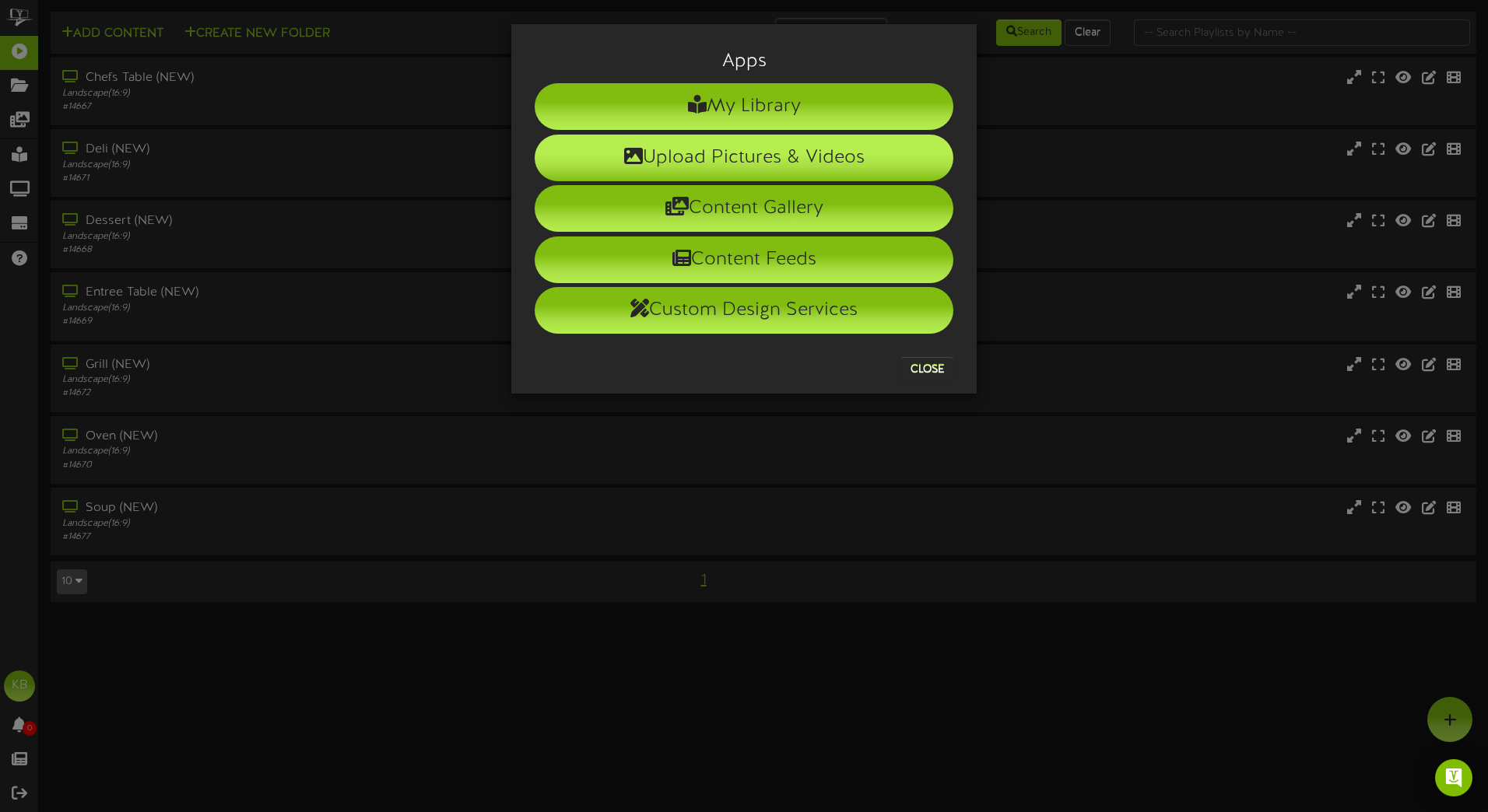
click at [796, 147] on li "Upload Pictures & Videos" at bounding box center [744, 158] width 419 height 46
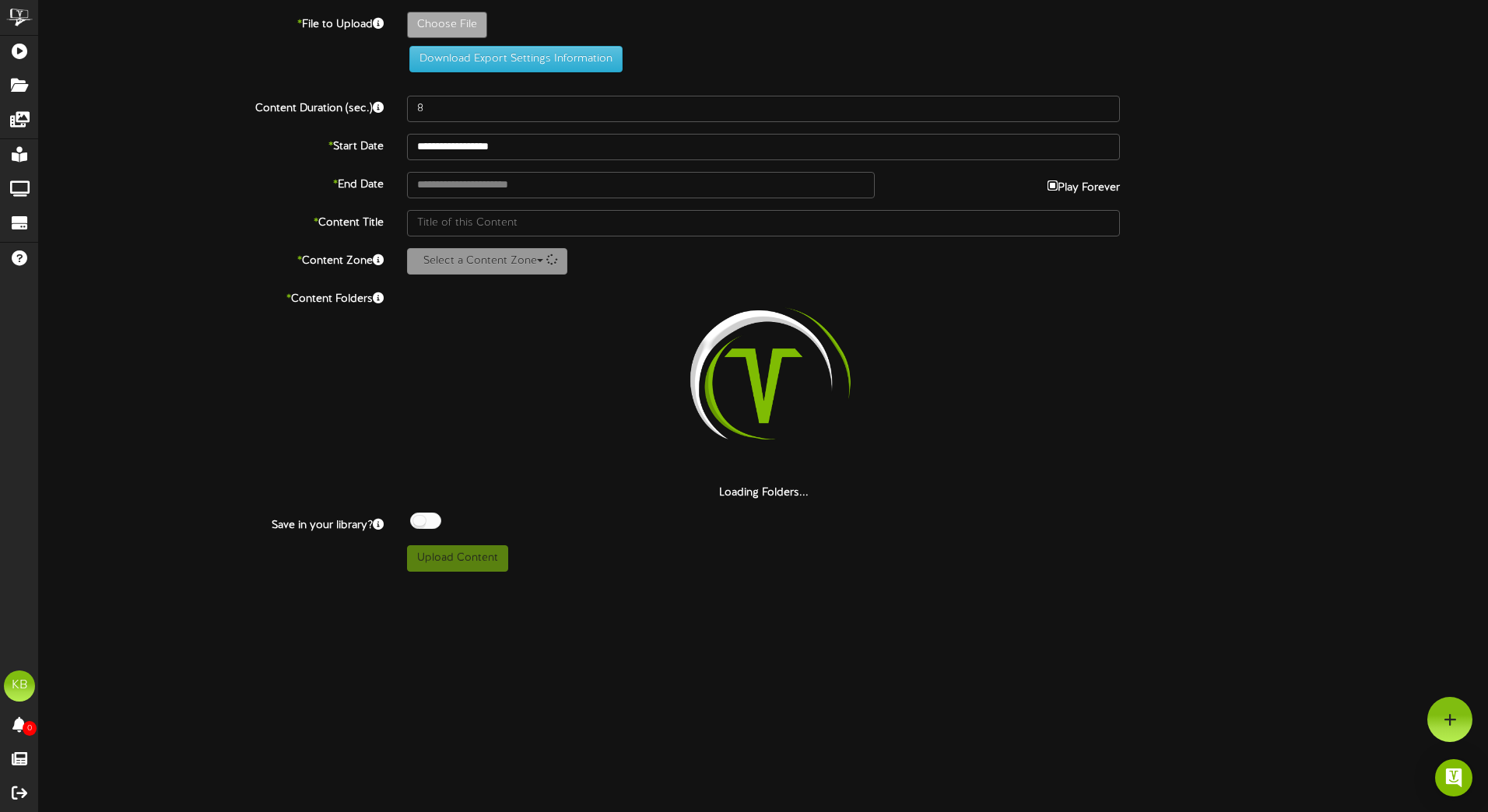
type input "**********"
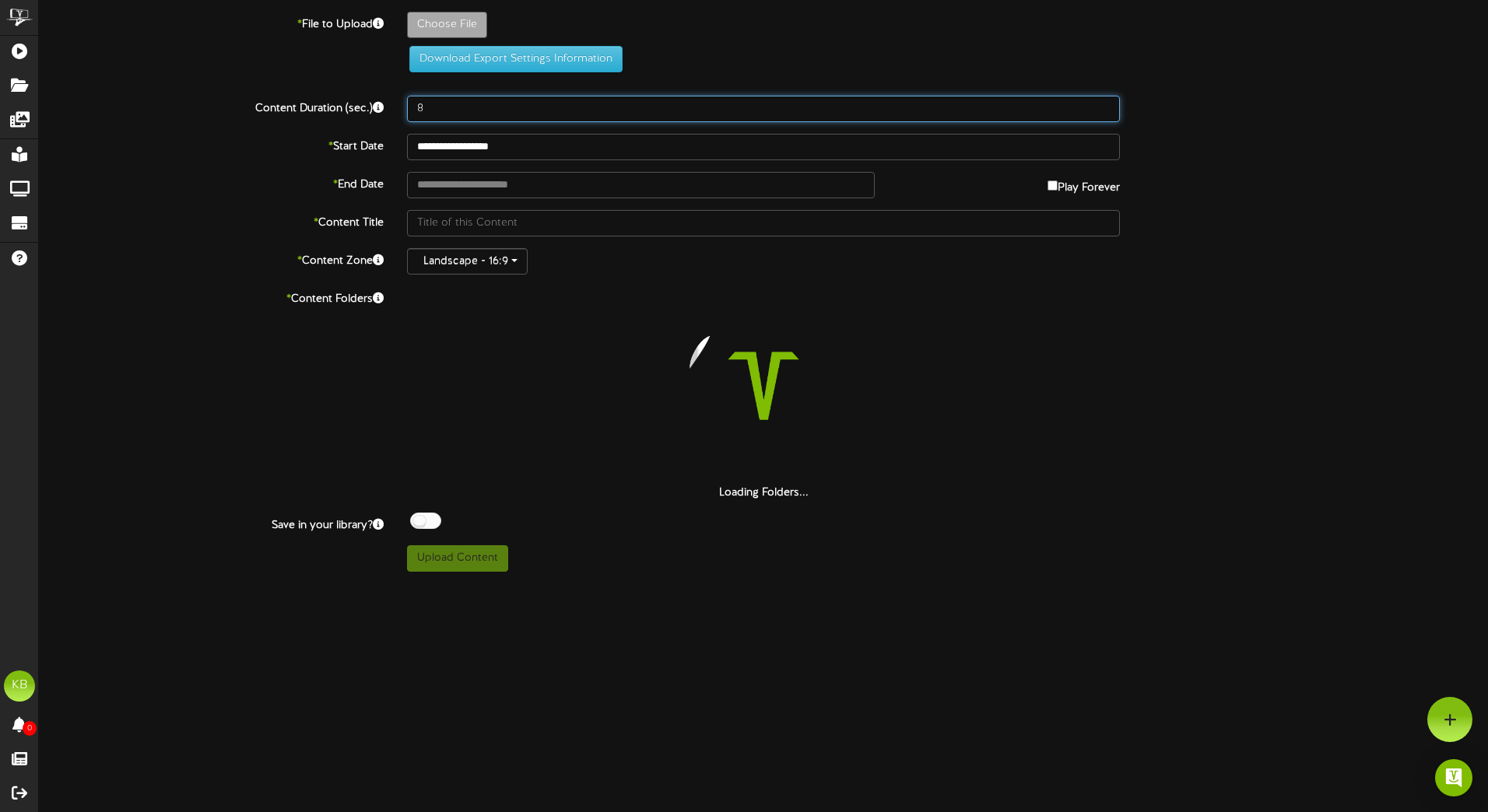
drag, startPoint x: 450, startPoint y: 108, endPoint x: 247, endPoint y: 68, distance: 206.9
click at [247, 68] on div "**********" at bounding box center [762, 292] width 1448 height 560
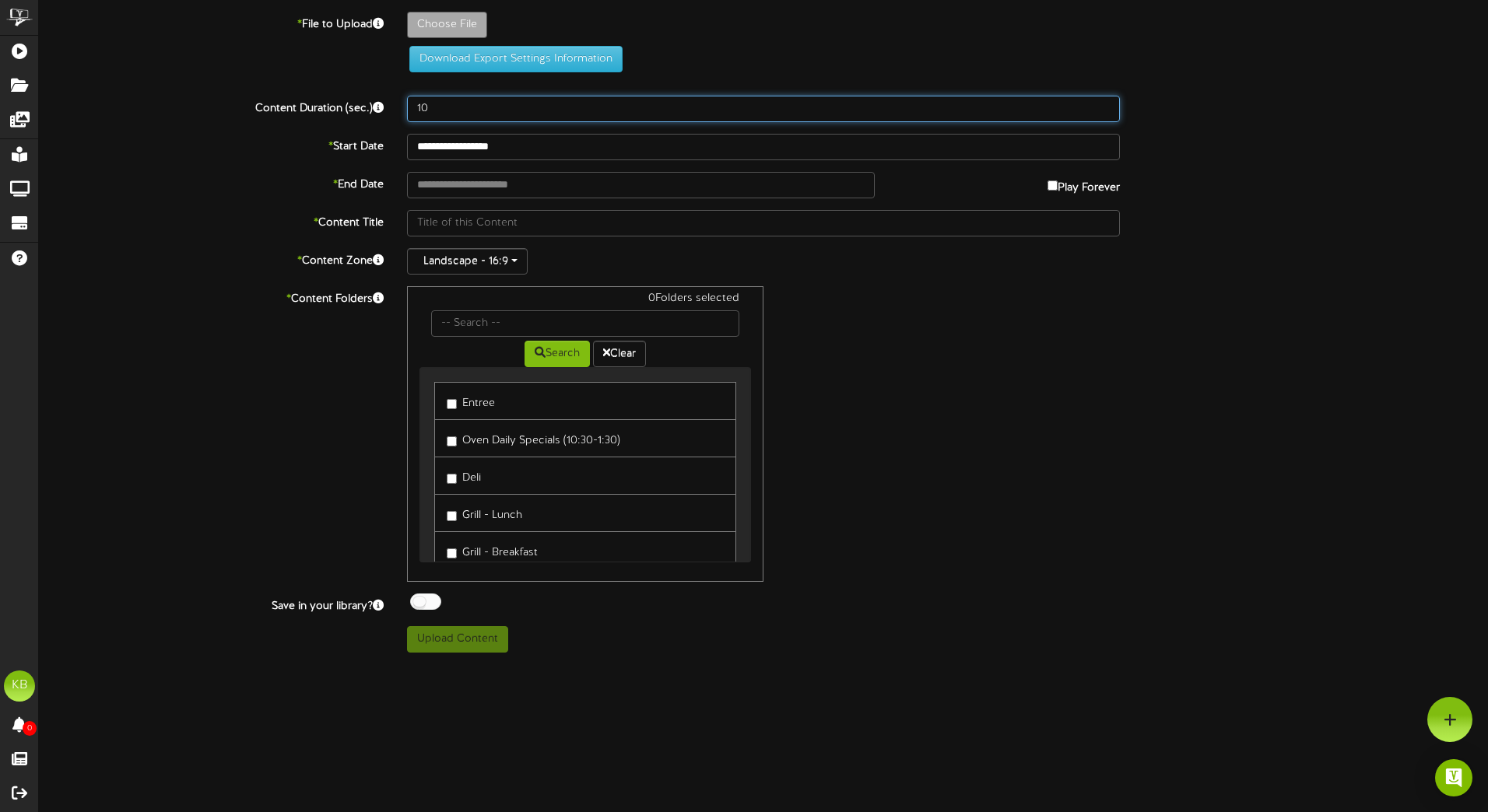
scroll to position [78, 0]
type input "10"
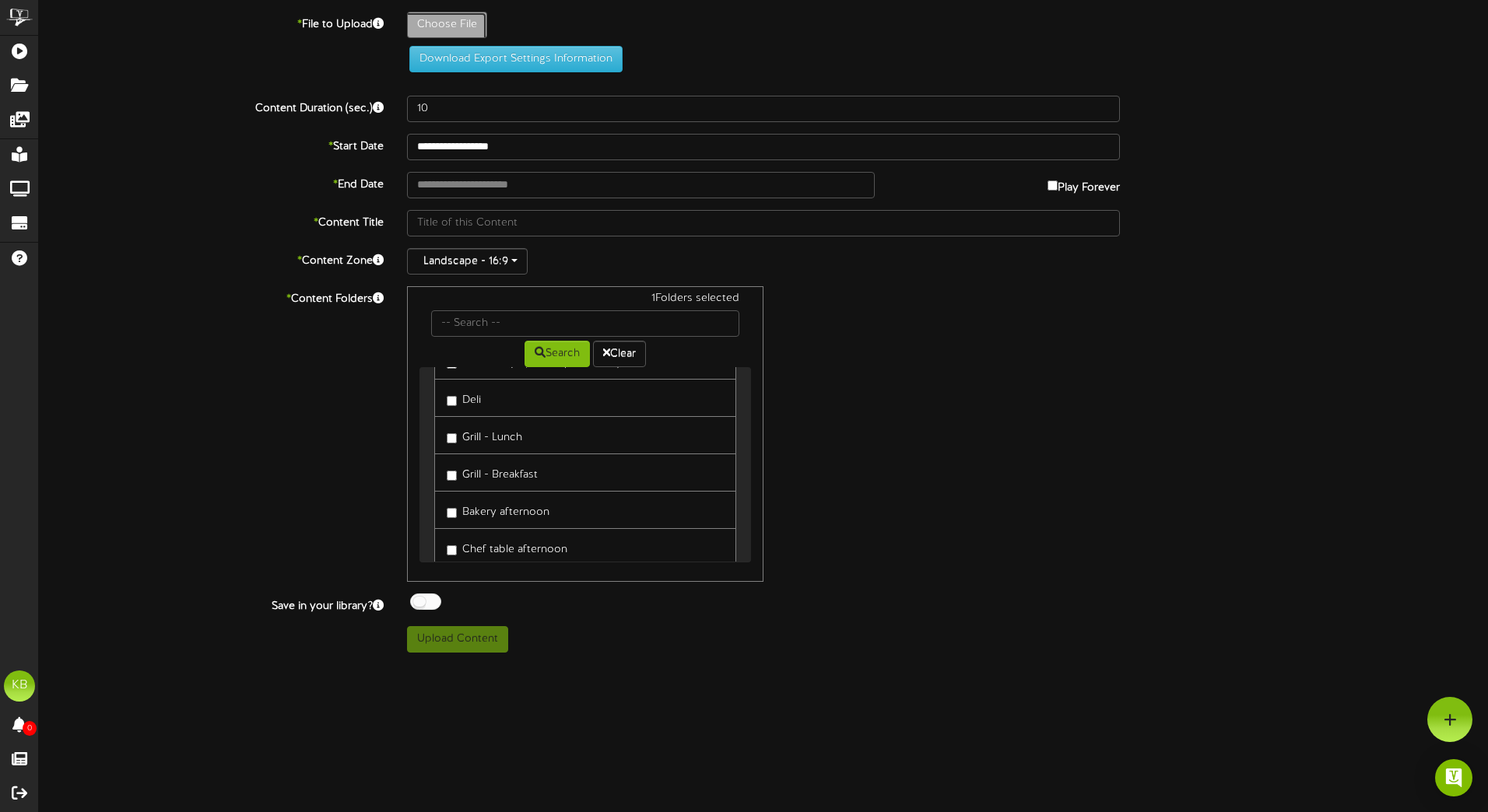
type input "**********"
type input "EverydayGrill2025"
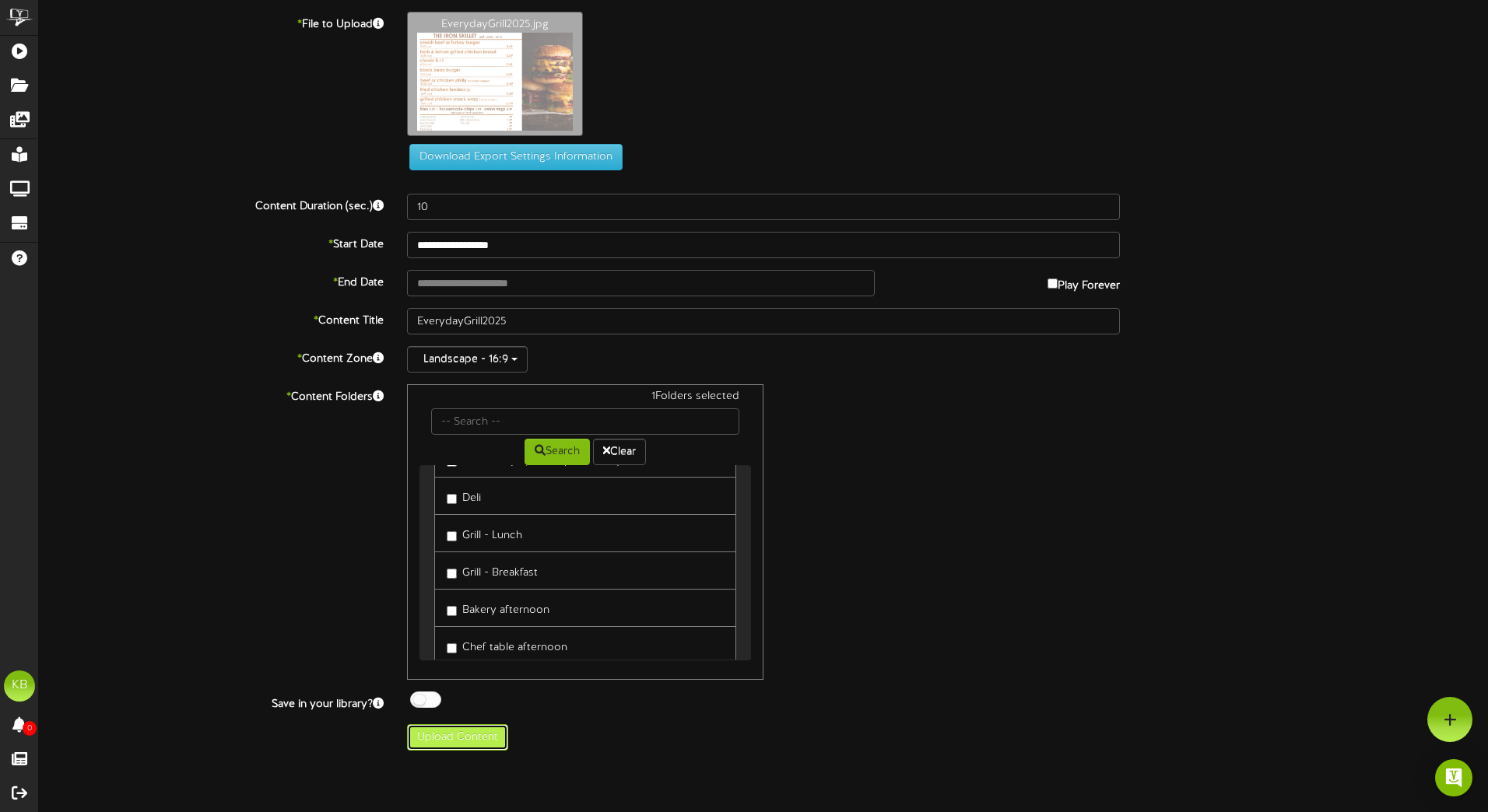
click at [471, 734] on button "Upload Content" at bounding box center [457, 737] width 101 height 27
type input "**********"
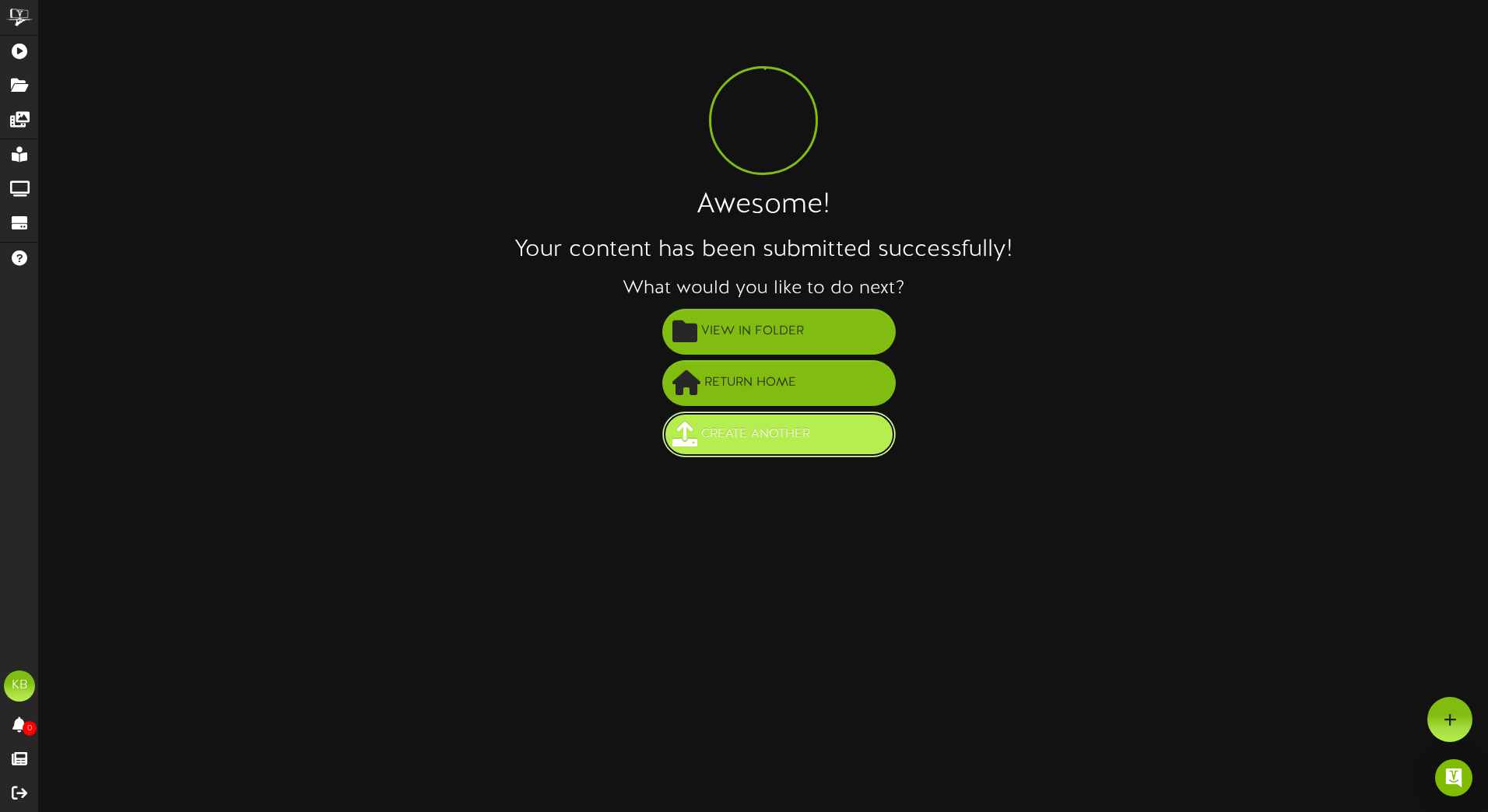
click at [740, 430] on span "Create Another" at bounding box center [756, 435] width 117 height 26
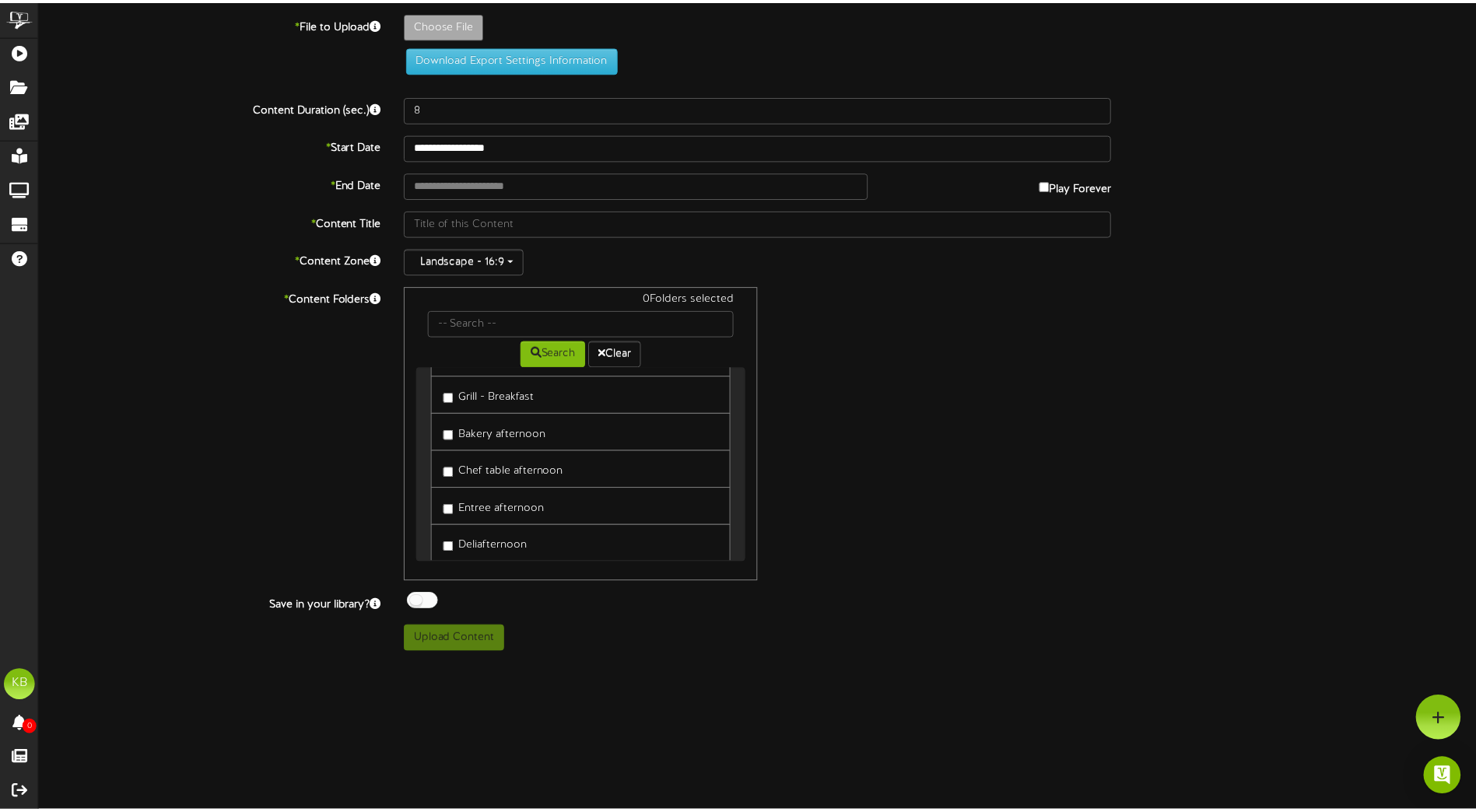
scroll to position [234, 0]
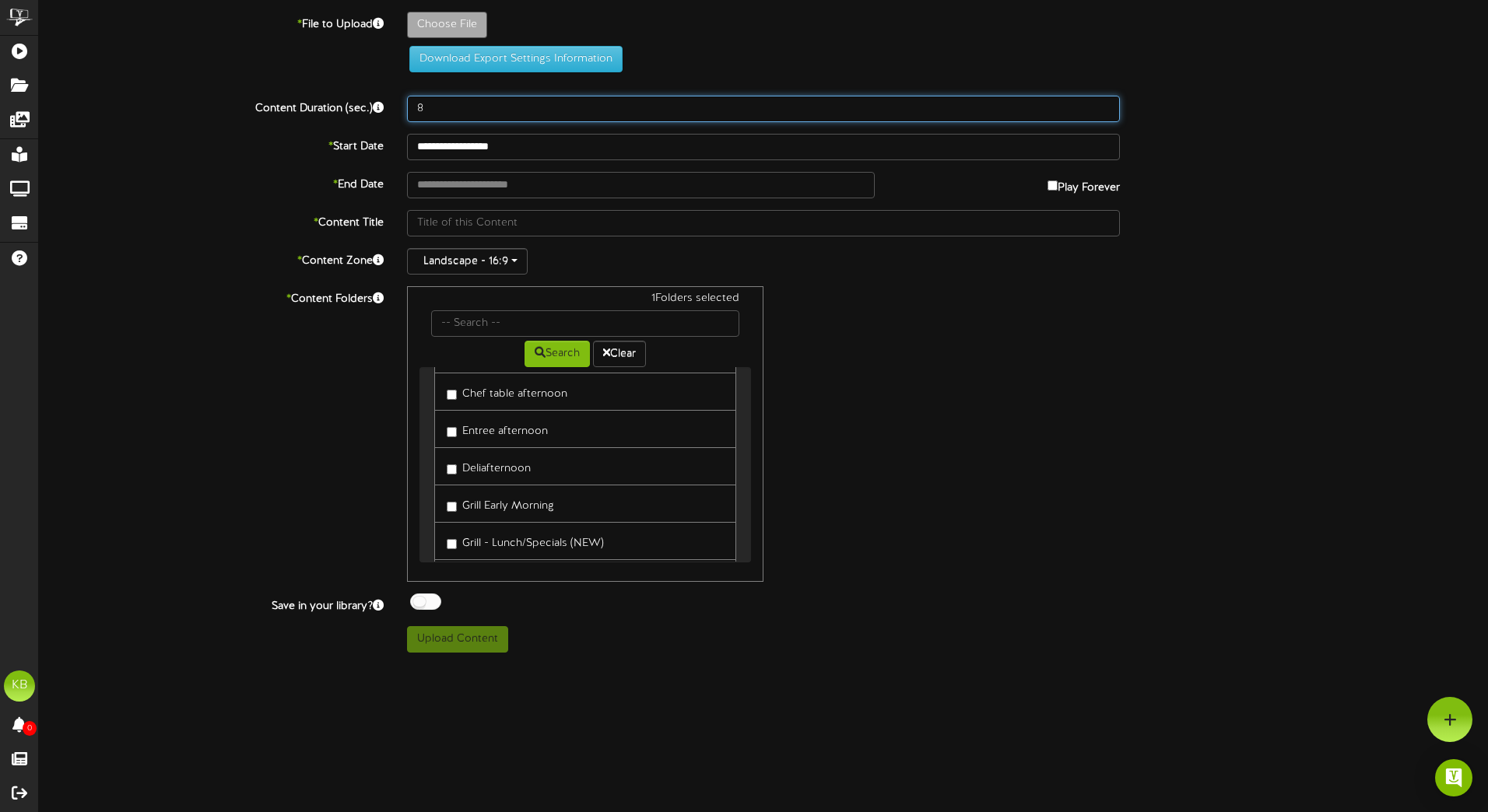
drag, startPoint x: 469, startPoint y: 103, endPoint x: 331, endPoint y: 97, distance: 138.1
click at [343, 99] on div "Content Duration (sec.) 8" at bounding box center [763, 108] width 1472 height 27
type input "120"
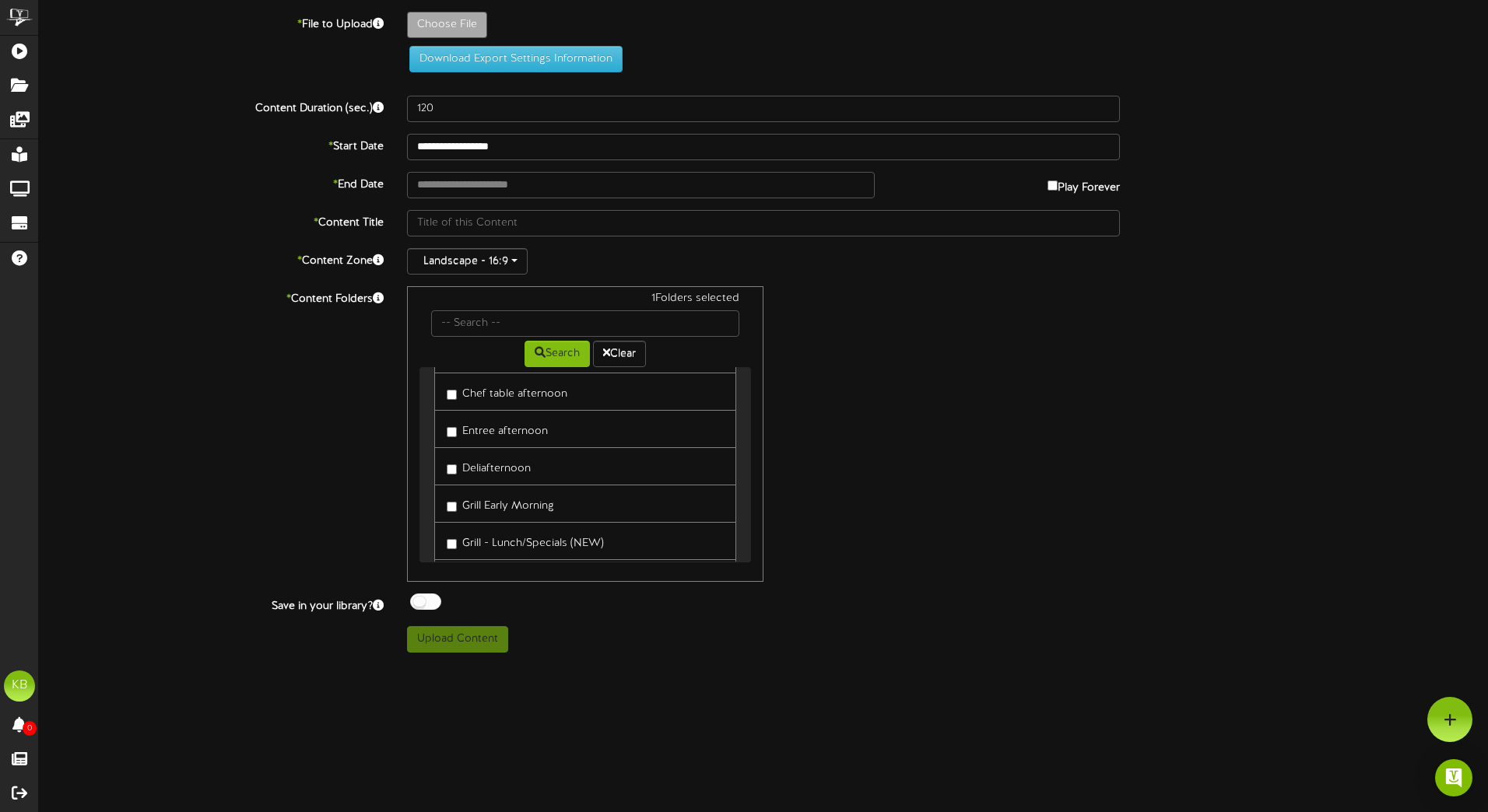
click at [853, 327] on div "1 Folders selected Search Clear Entree Oven Daily Specials (10:30-1:30) Deli Gr…" at bounding box center [763, 434] width 736 height 296
type input "**********"
type input "EverydayGrill2025"
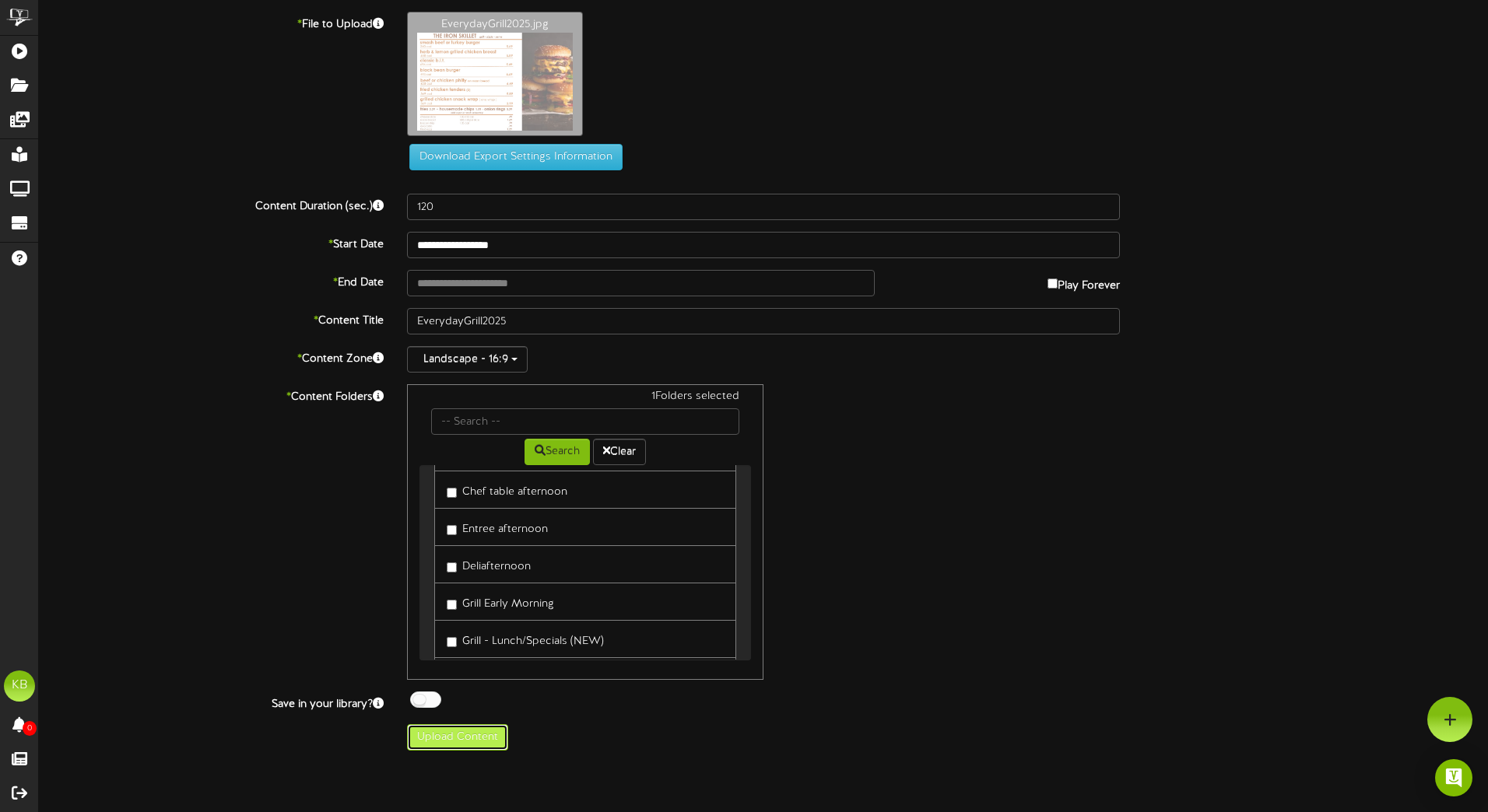
click at [483, 736] on button "Upload Content" at bounding box center [457, 737] width 101 height 27
type input "**********"
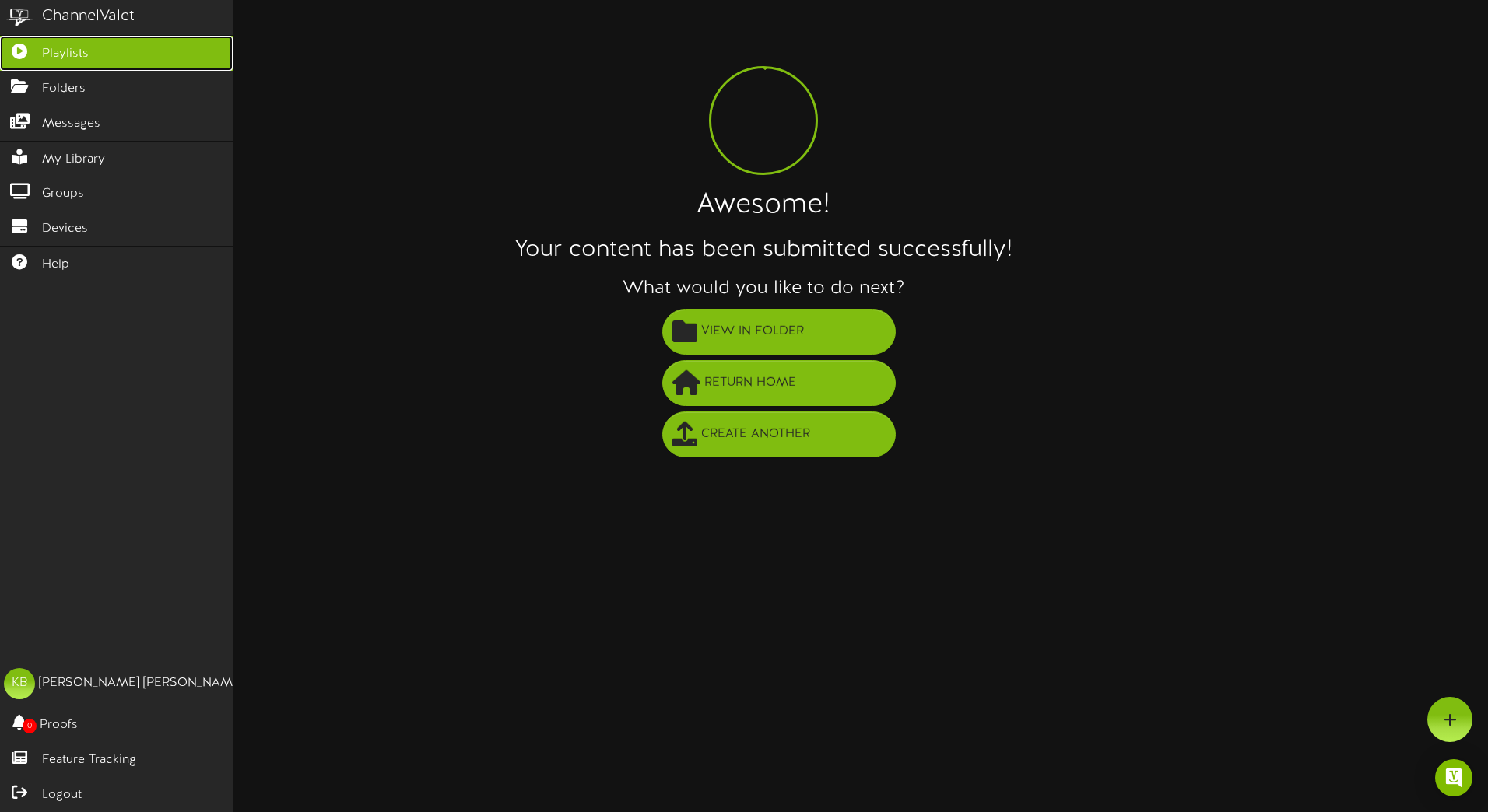
click at [85, 56] on span "Playlists" at bounding box center [65, 53] width 46 height 18
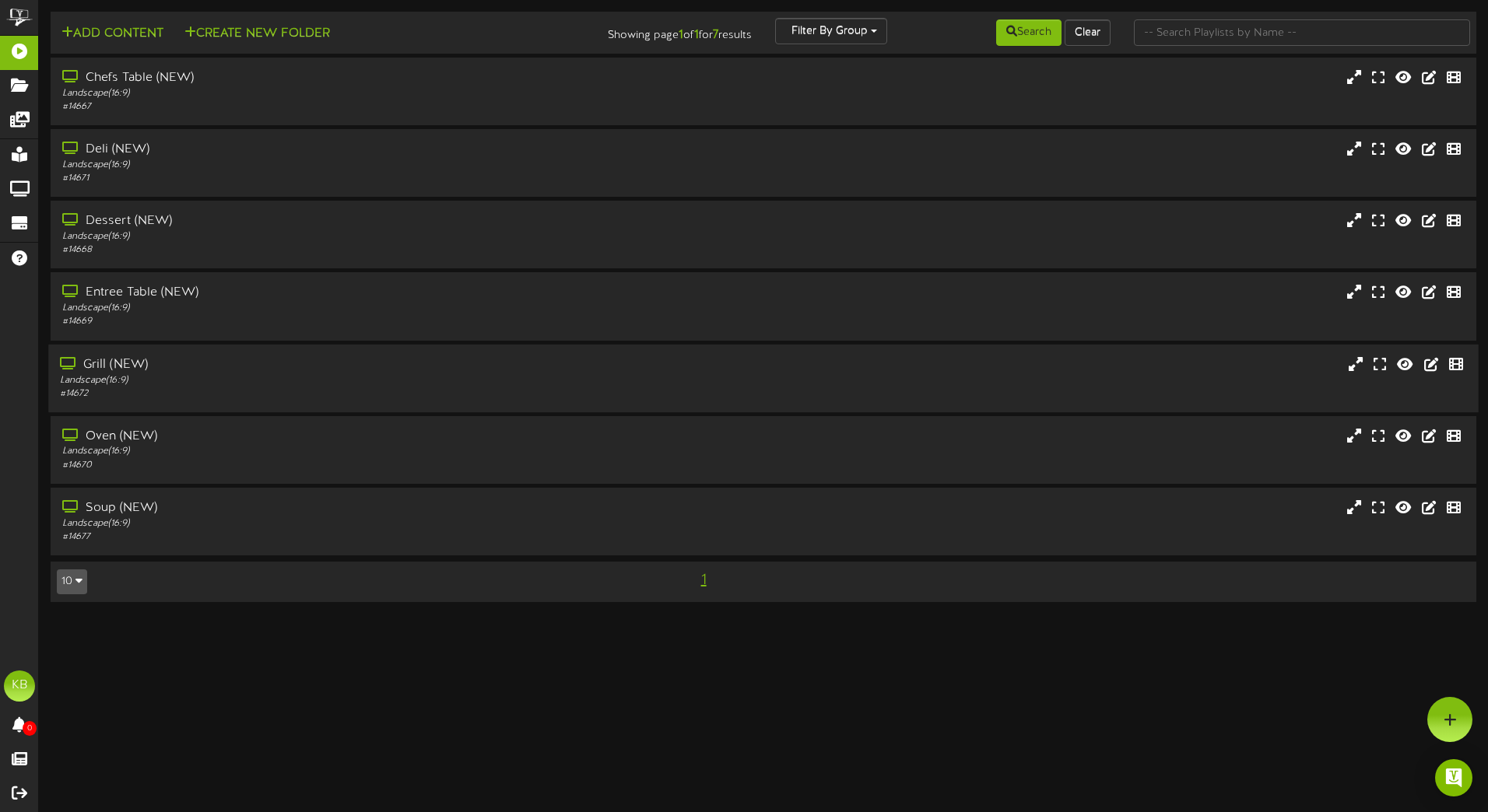
click at [181, 373] on div "Grill (NEW)" at bounding box center [346, 364] width 573 height 18
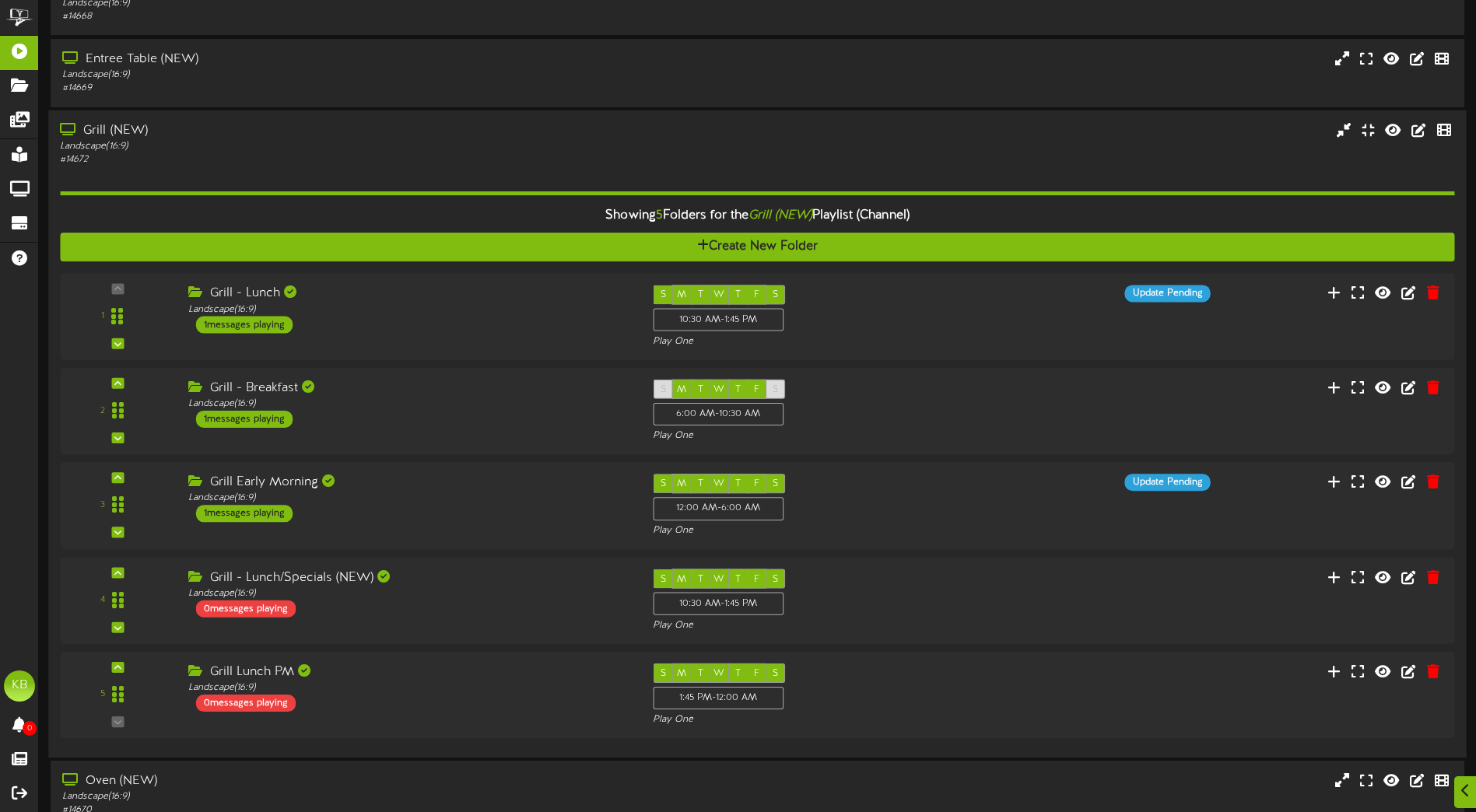
scroll to position [311, 0]
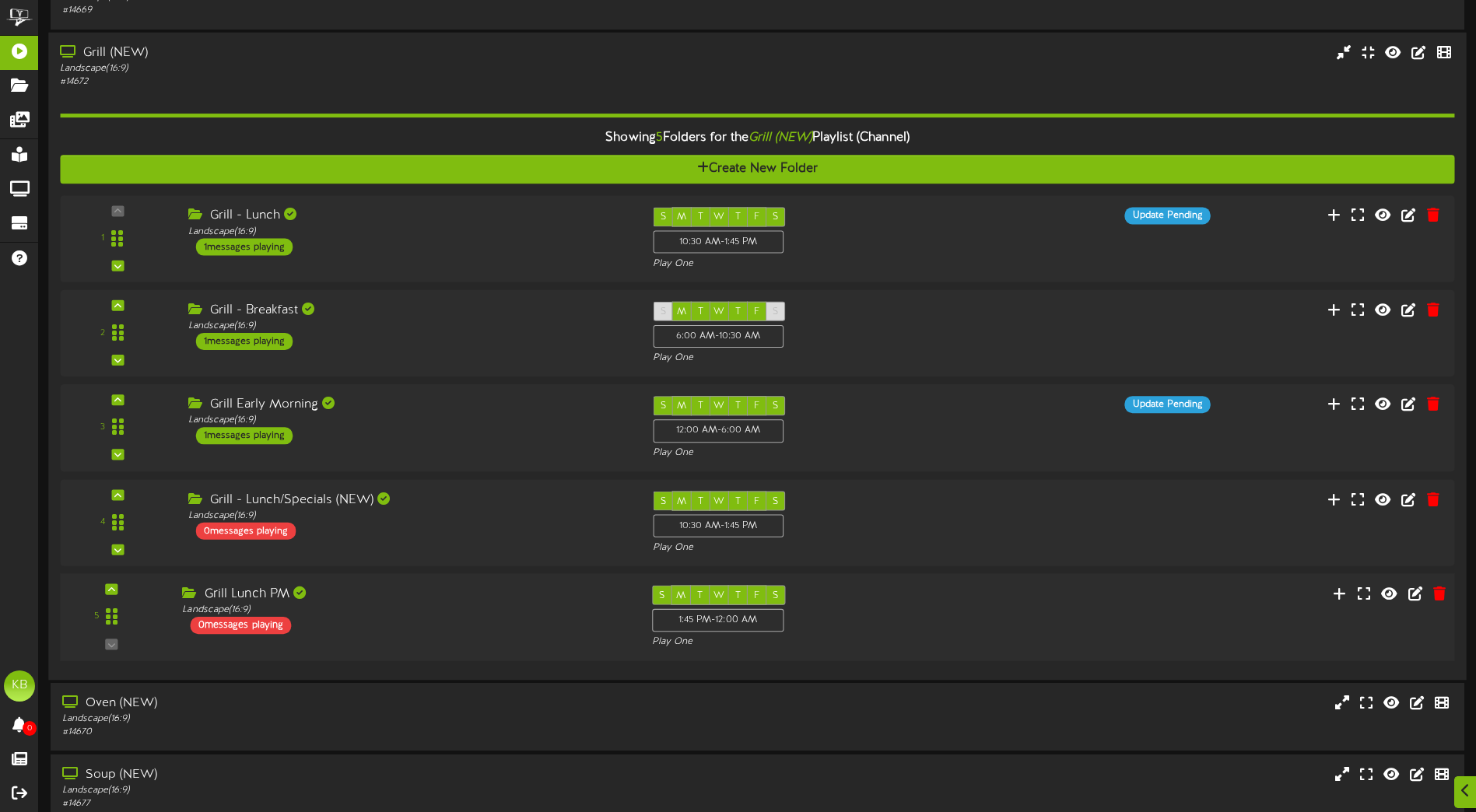
click at [476, 638] on div "5 ( 16:9" at bounding box center [757, 617] width 1408 height 64
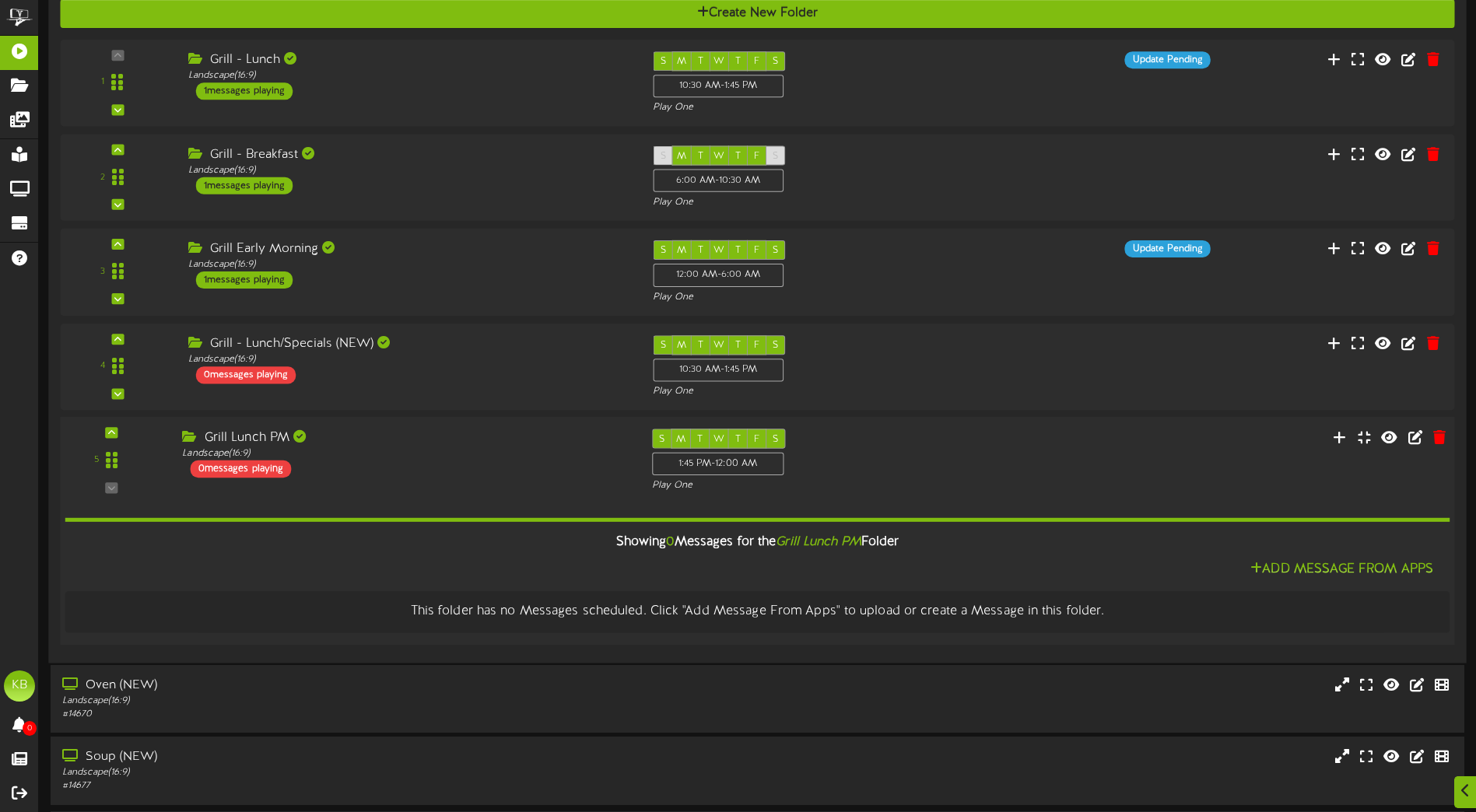
scroll to position [522, 0]
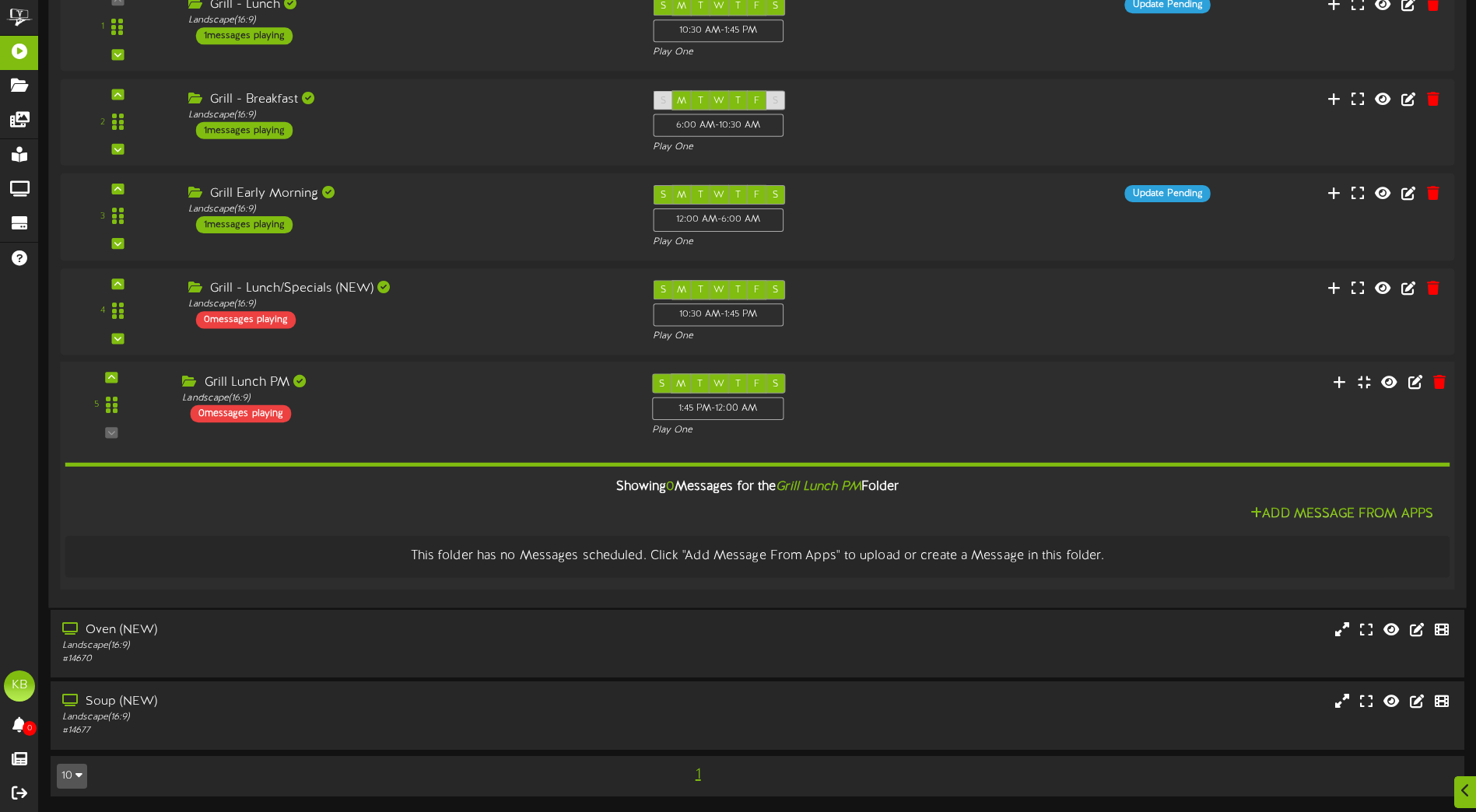
click at [465, 414] on div "Grill Lunch PM Landscape ( 16:9 ) 0 messages playing" at bounding box center [405, 397] width 469 height 49
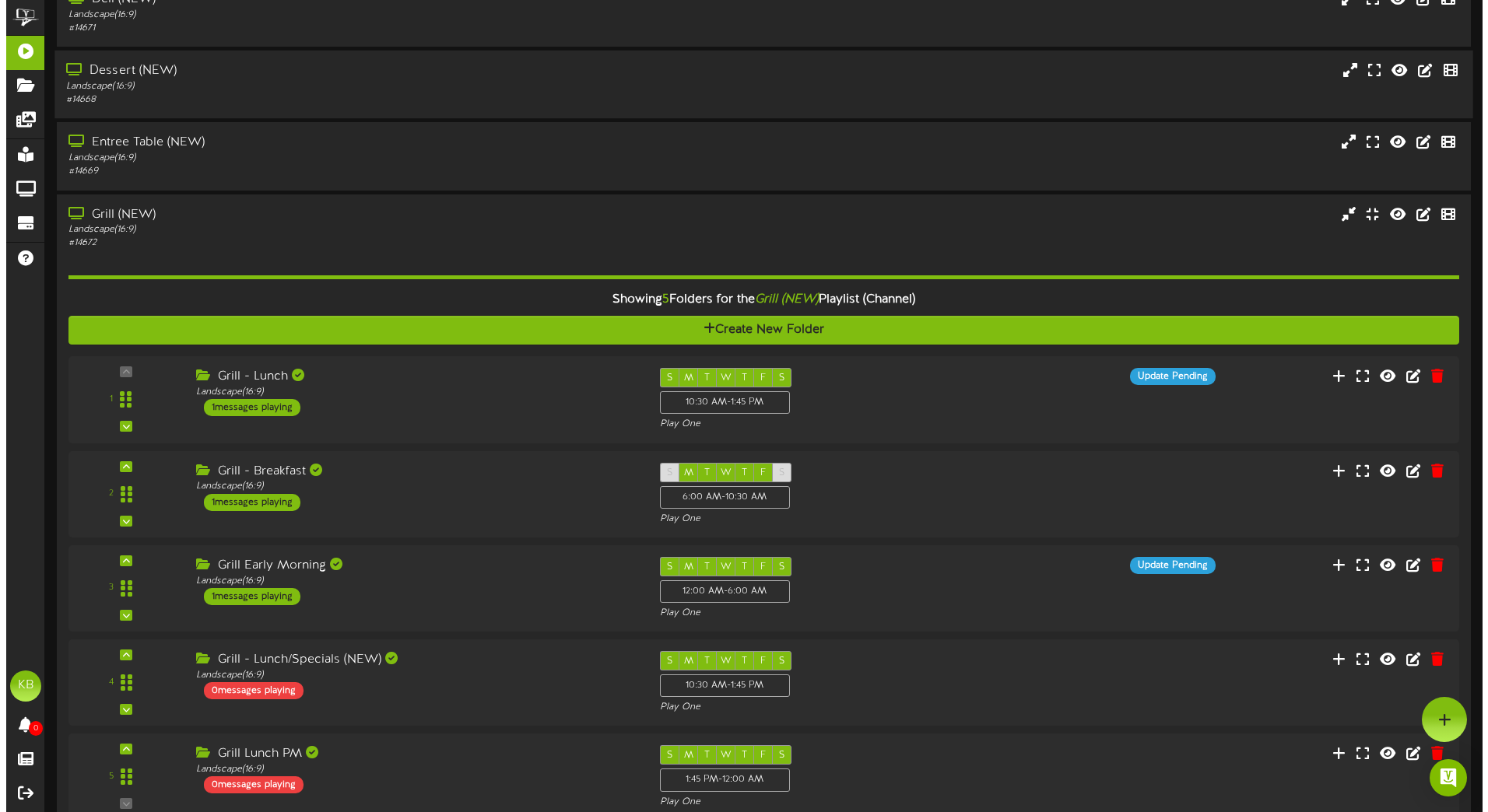
scroll to position [0, 0]
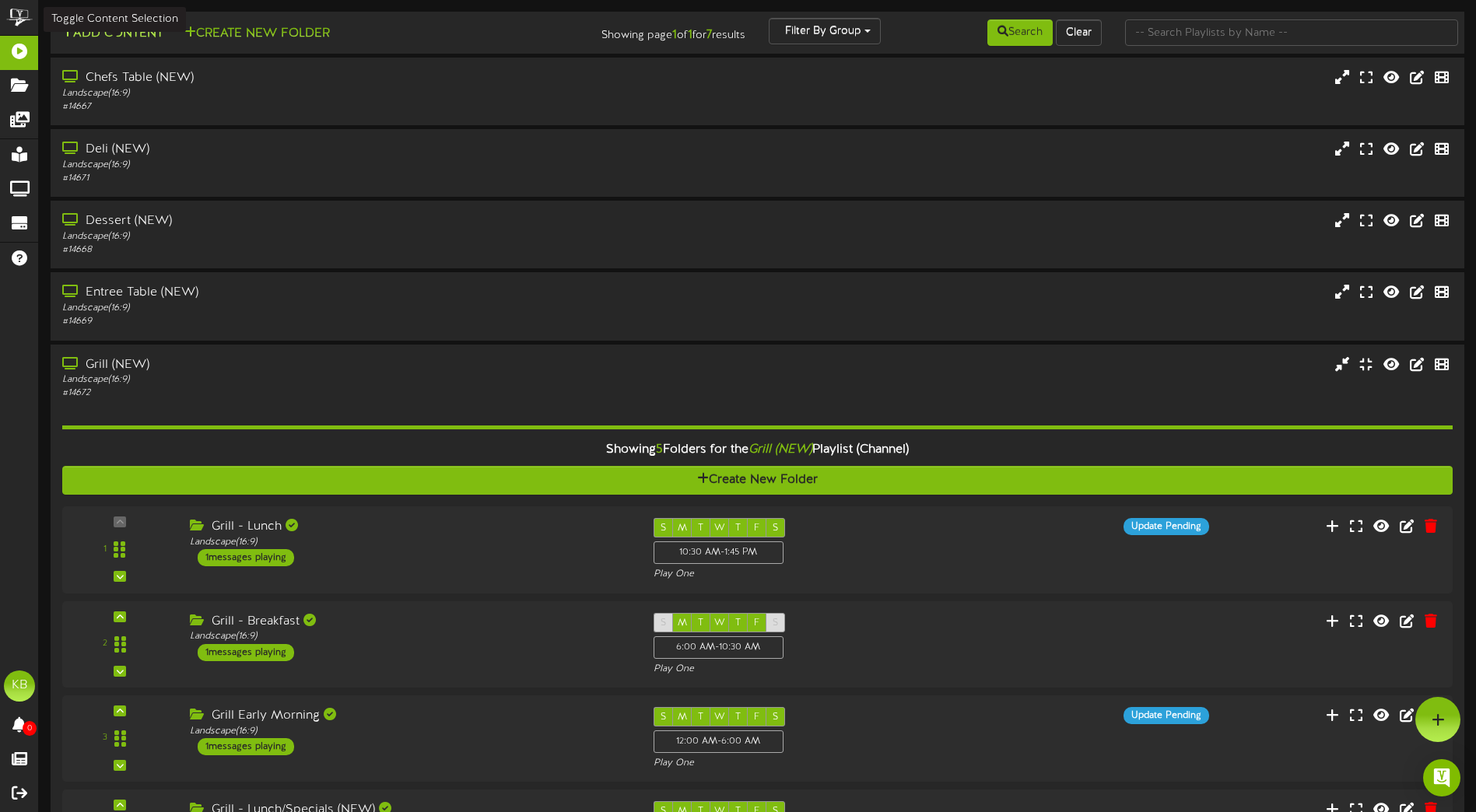
click at [144, 30] on button "Add Content" at bounding box center [112, 34] width 111 height 20
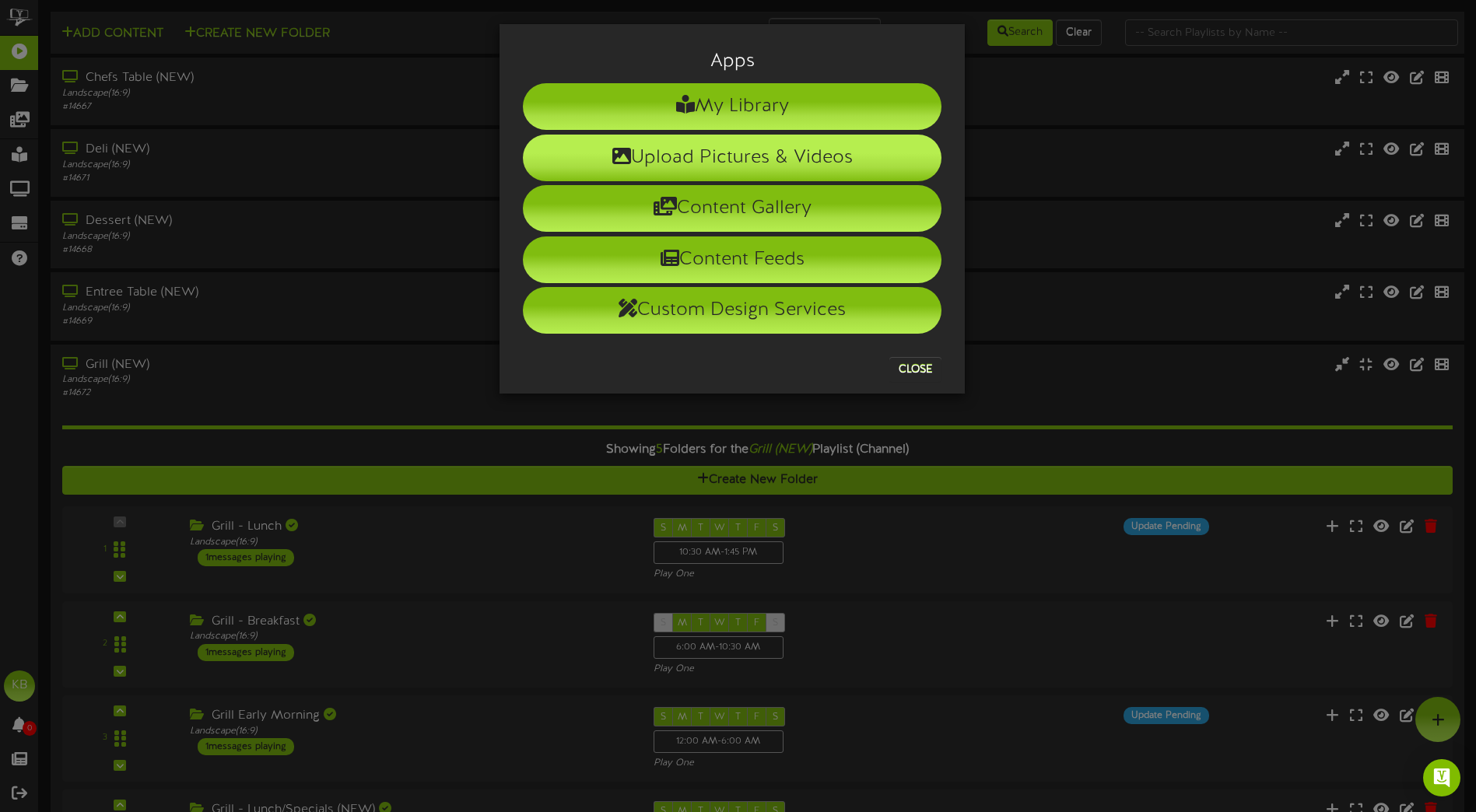
click at [674, 146] on li "Upload Pictures & Videos" at bounding box center [732, 158] width 419 height 46
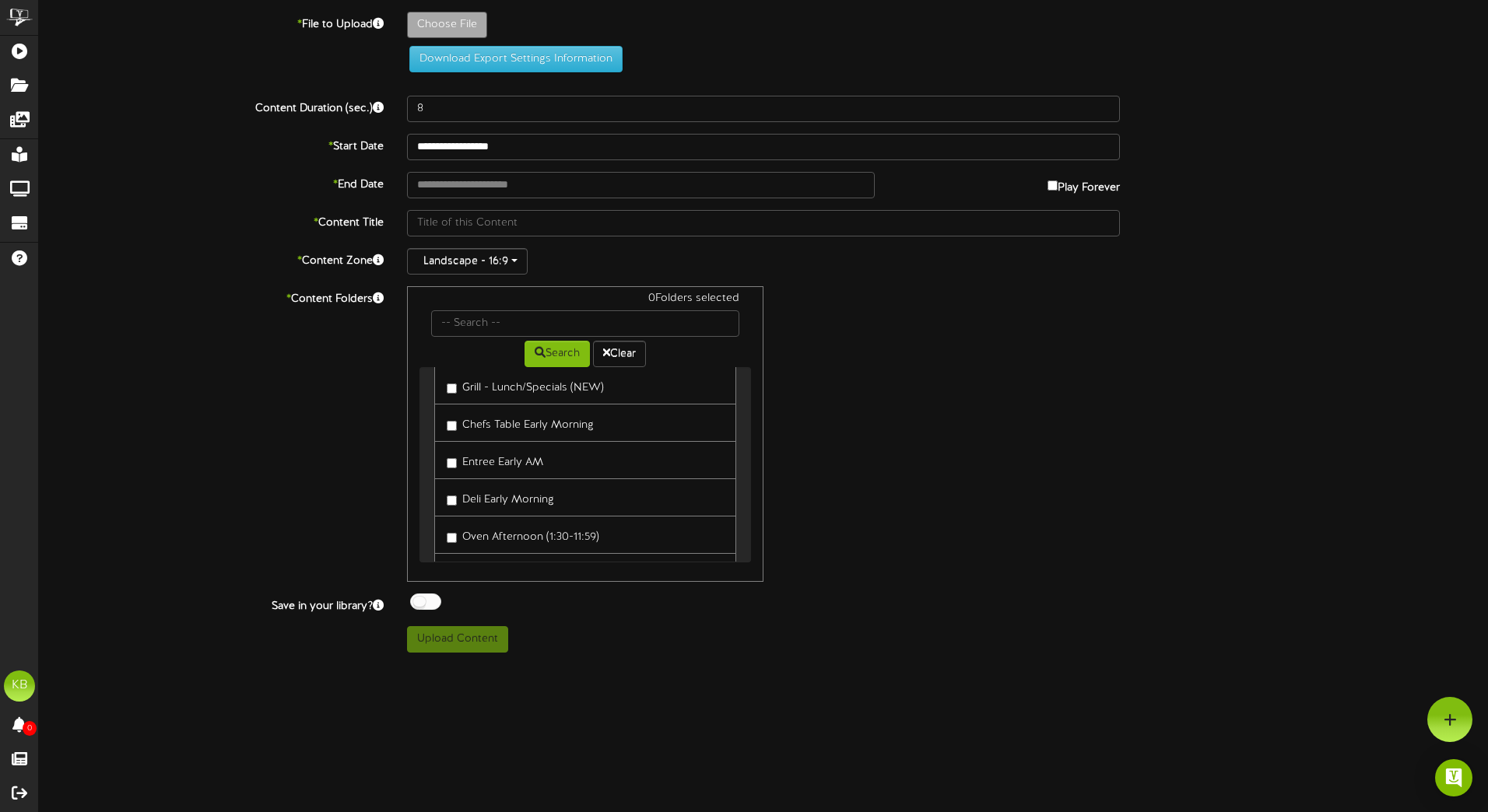
scroll to position [467, 0]
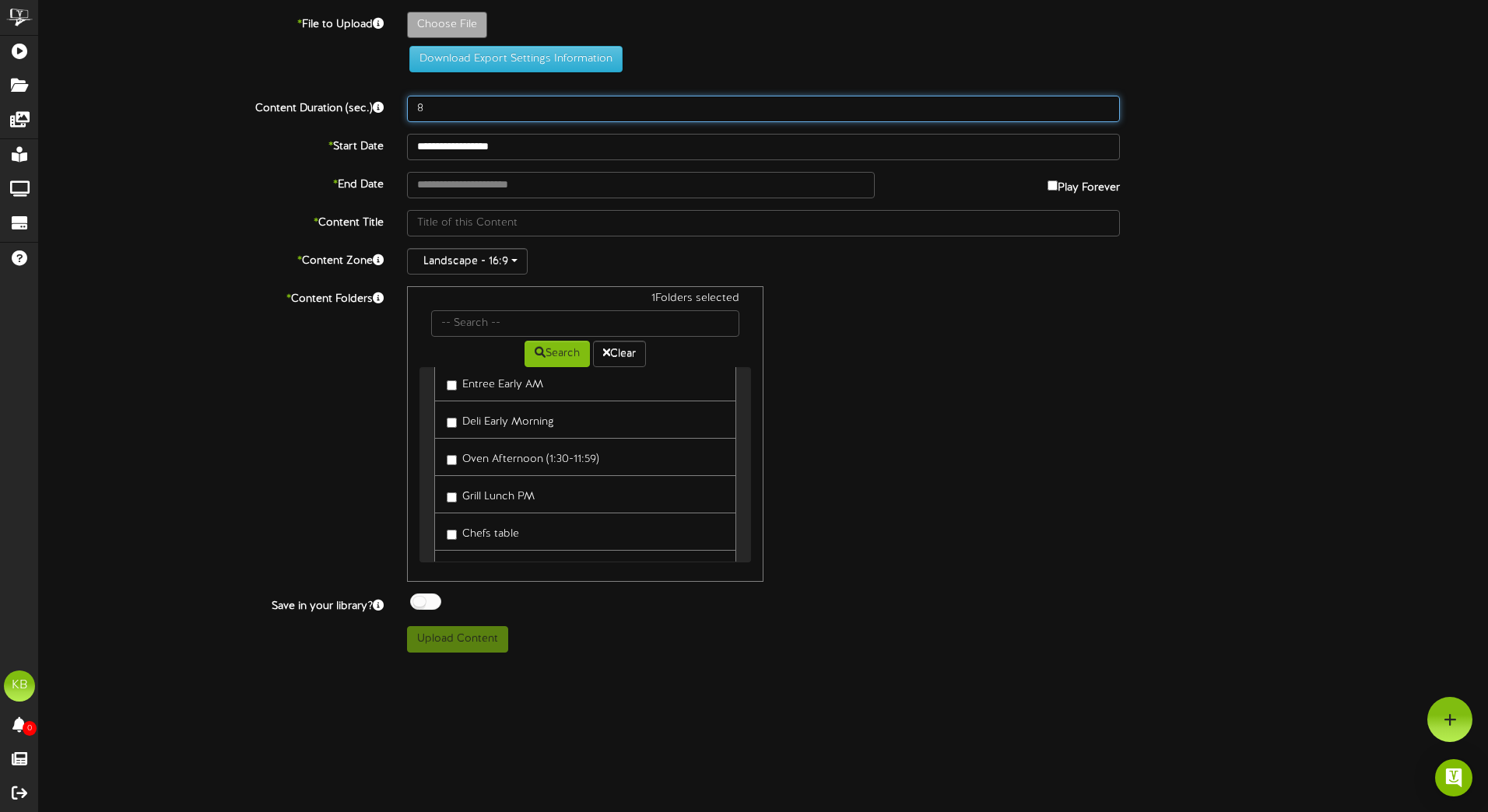
drag, startPoint x: 426, startPoint y: 95, endPoint x: 327, endPoint y: 80, distance: 100.1
click at [327, 80] on div "**********" at bounding box center [762, 333] width 1448 height 641
type input "60"
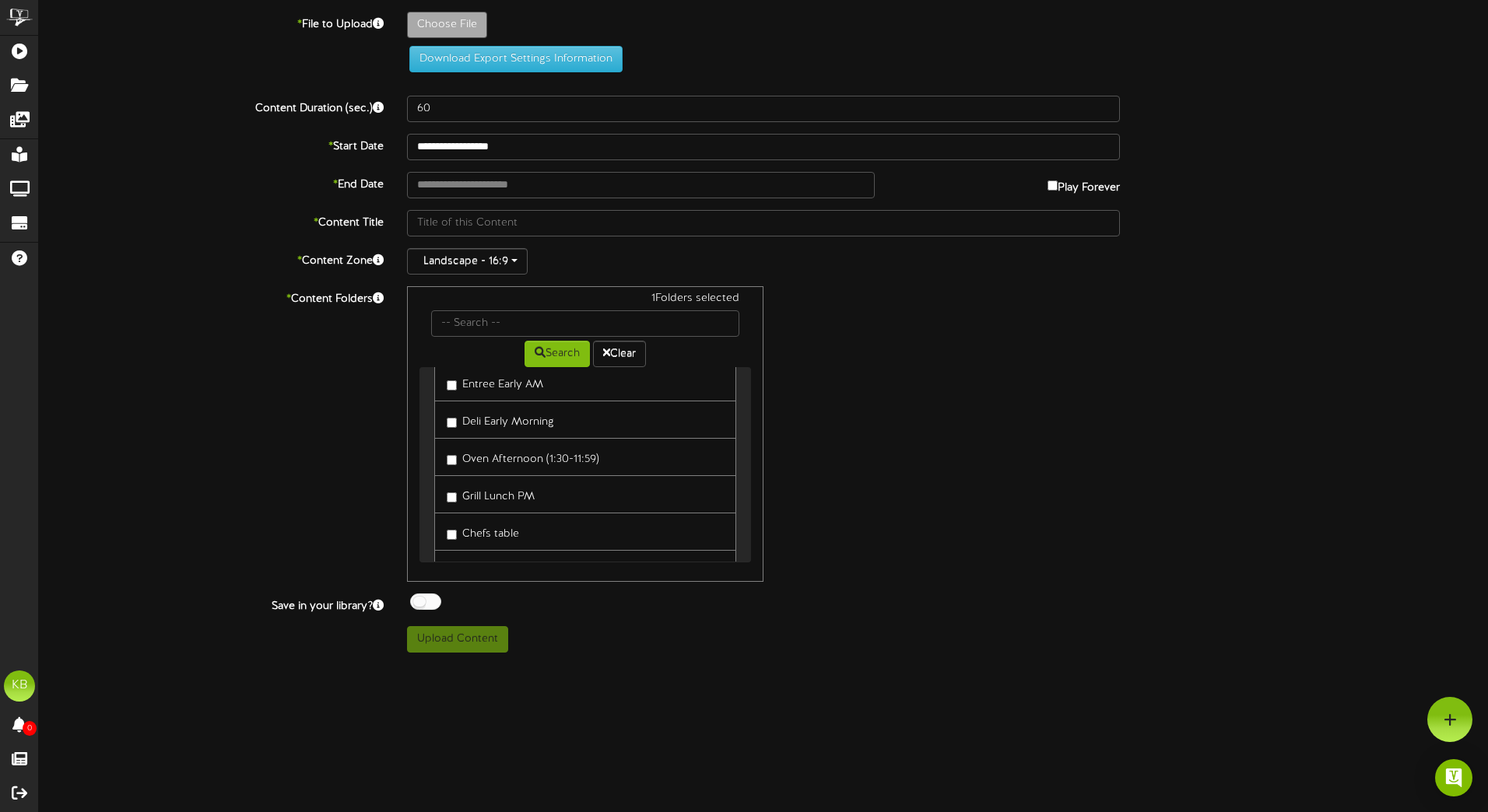
click at [1039, 358] on div "1 Folders selected Search Clear Entree Oven Daily Specials (10:30-1:30) Deli Gr…" at bounding box center [763, 434] width 736 height 296
type input "**********"
type input "EverydayGrill2025"
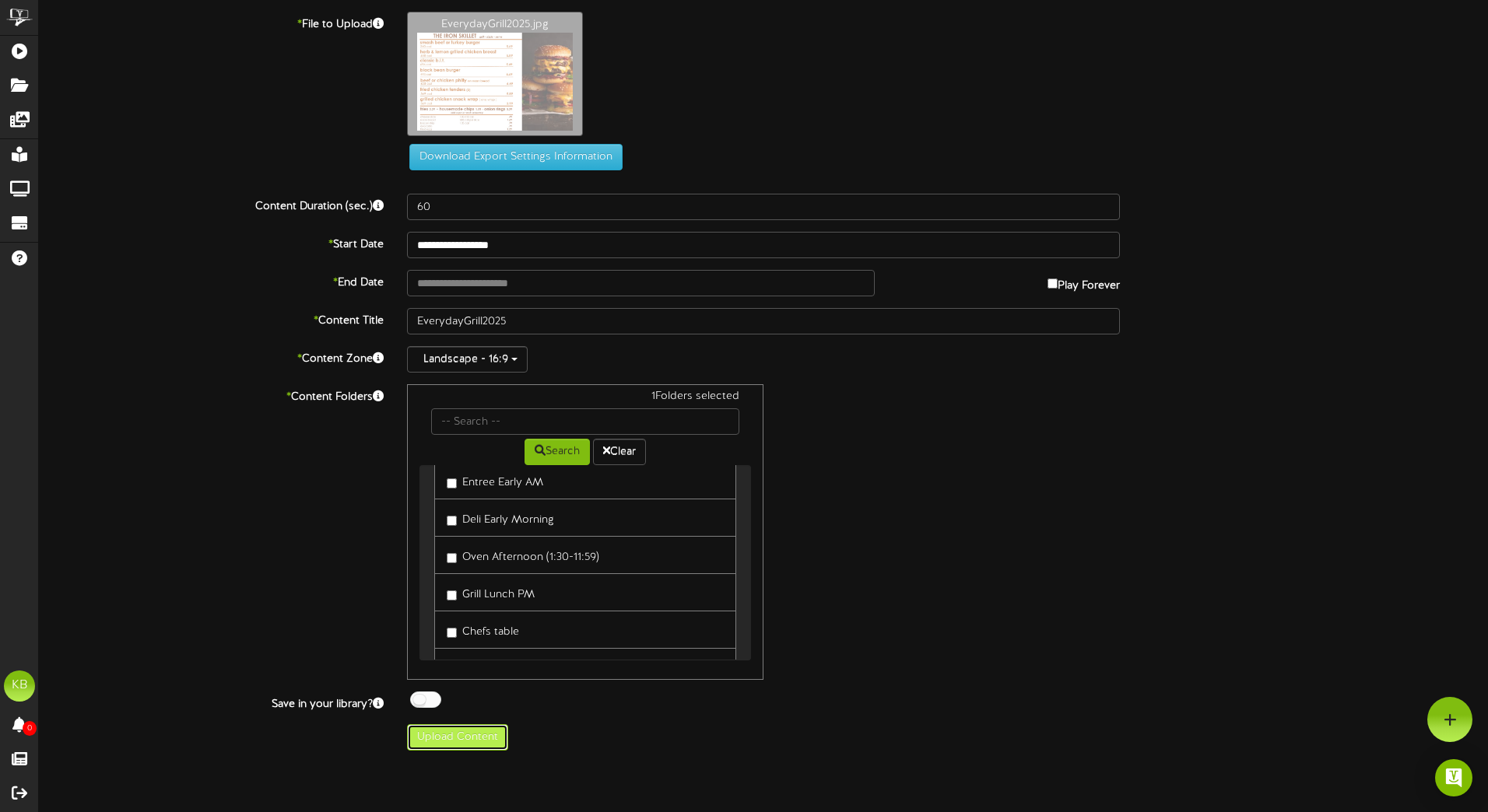
click at [468, 744] on button "Upload Content" at bounding box center [457, 737] width 101 height 27
type input "**********"
